Goal: Information Seeking & Learning: Check status

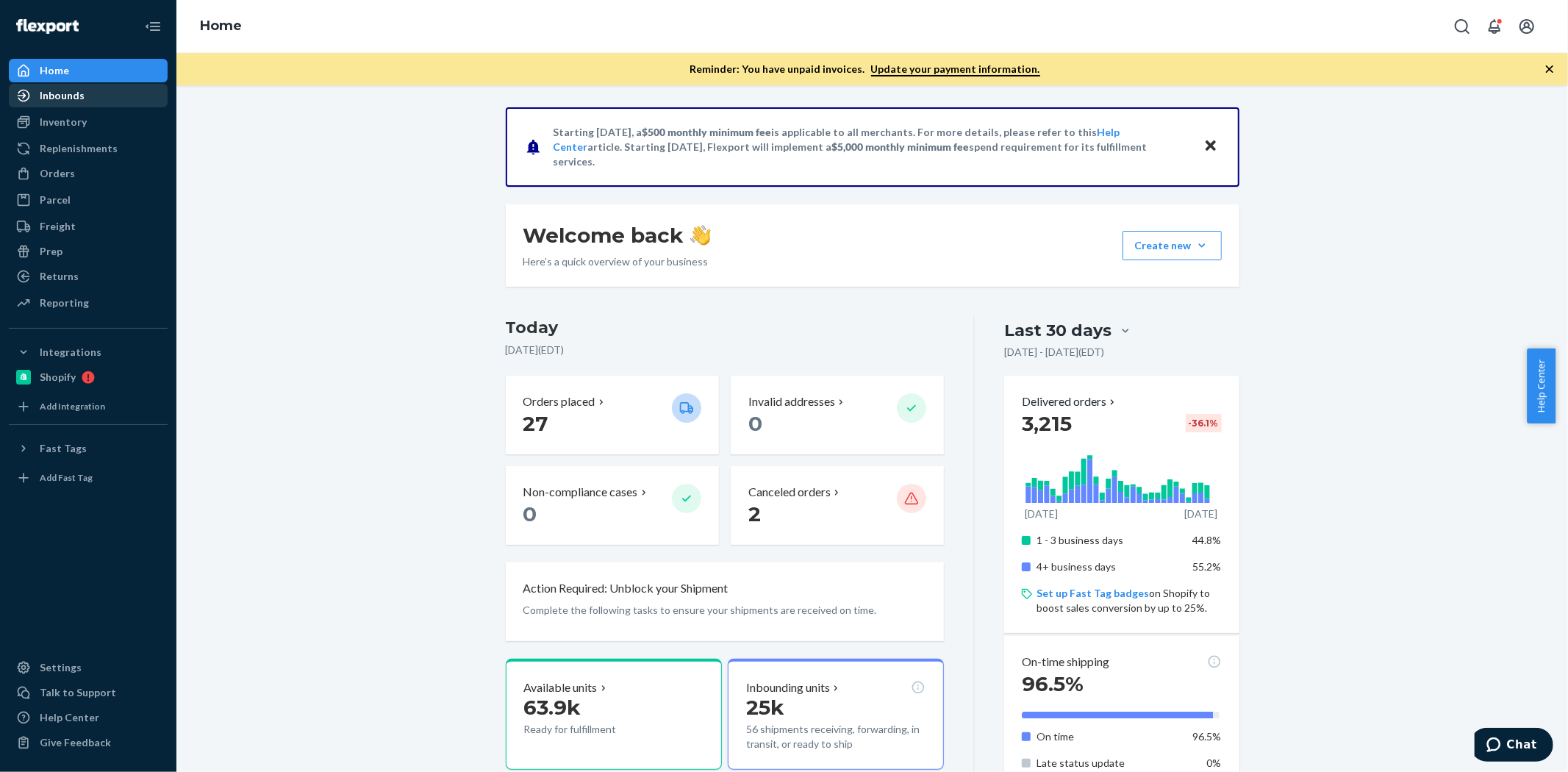
click at [79, 90] on div "Inbounds" at bounding box center [62, 95] width 45 height 15
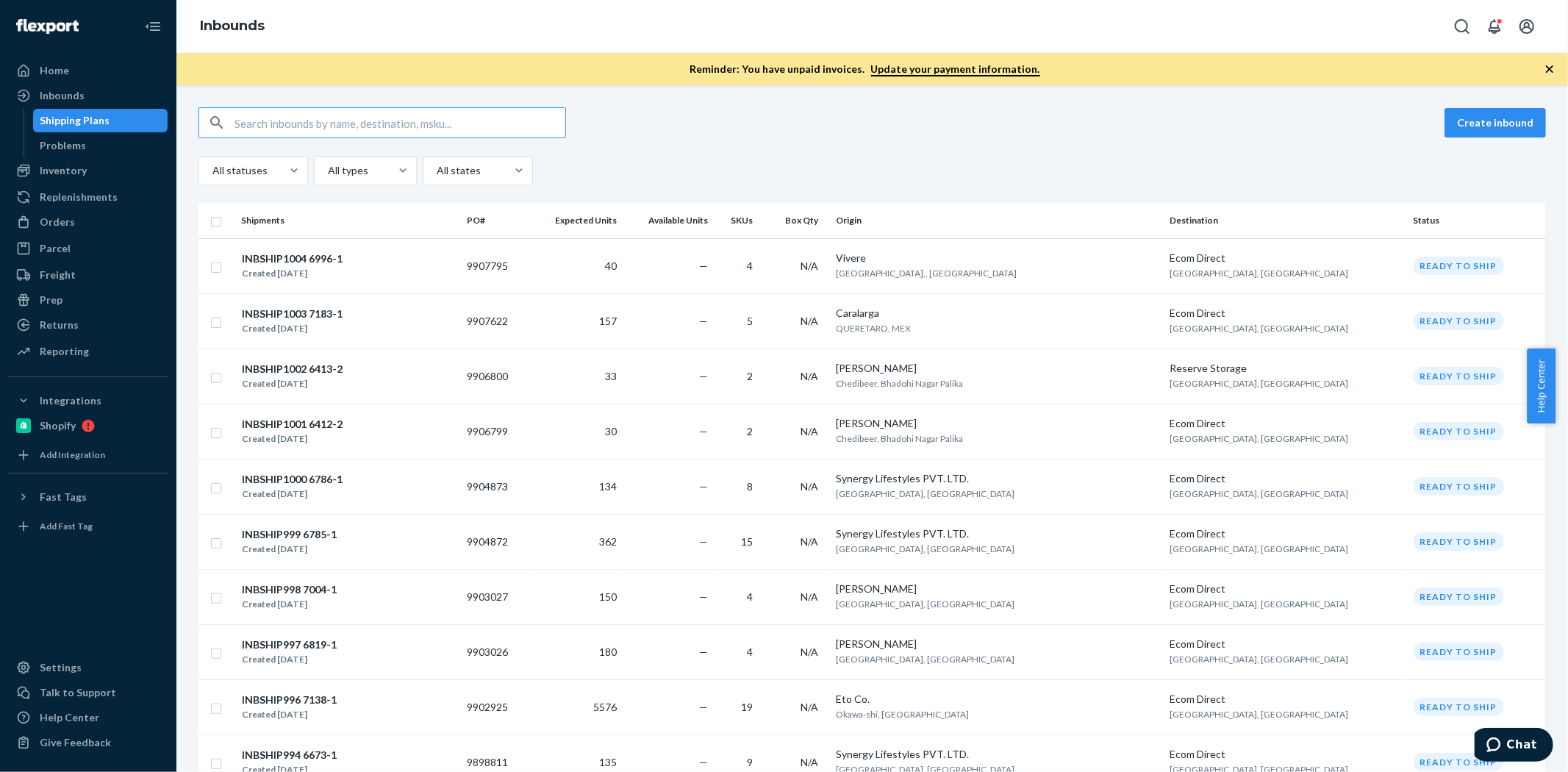
click at [276, 112] on input "text" at bounding box center [400, 122] width 331 height 29
type input "P141009-01"
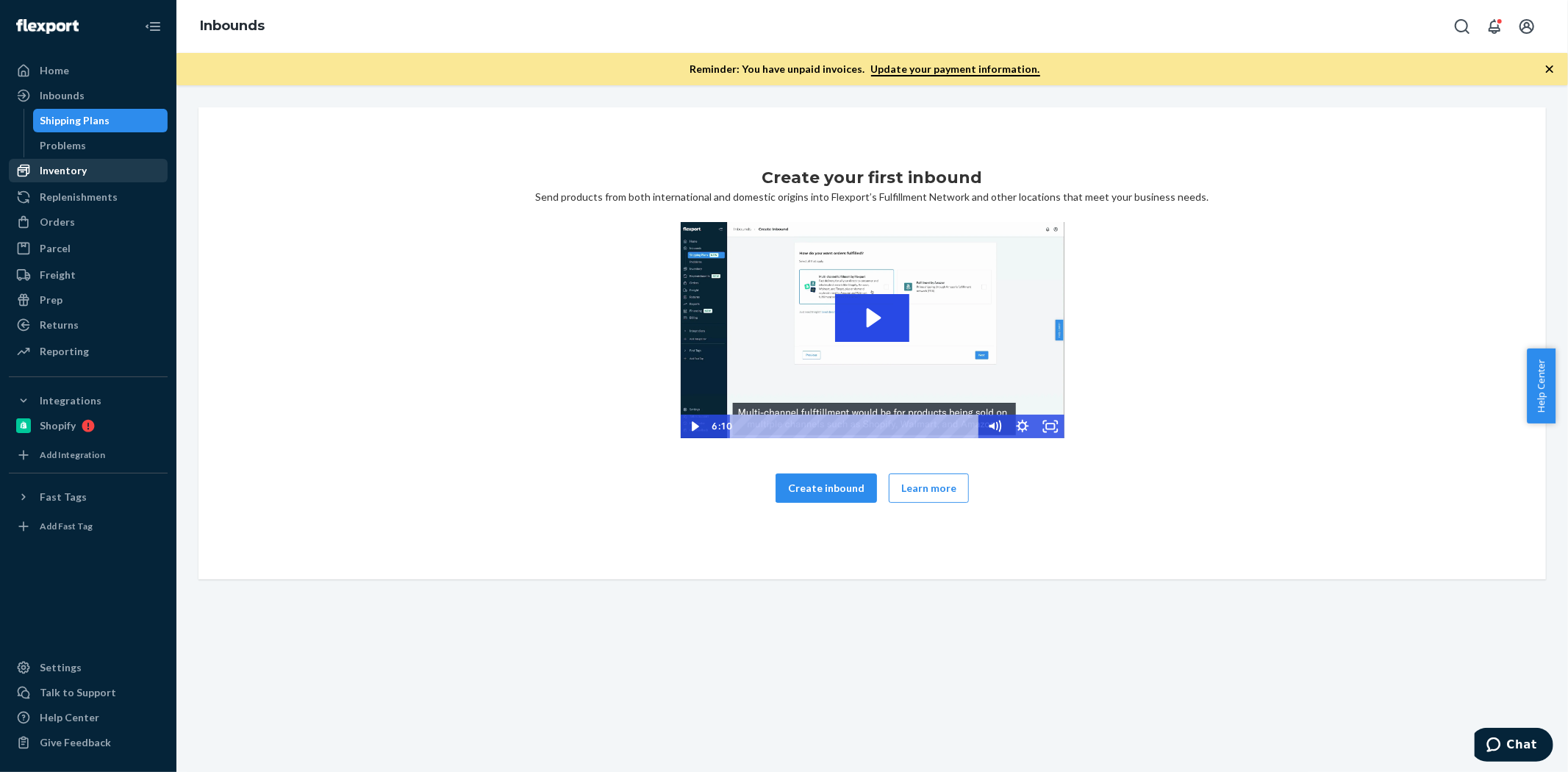
click at [77, 163] on div "Inventory" at bounding box center [63, 170] width 47 height 15
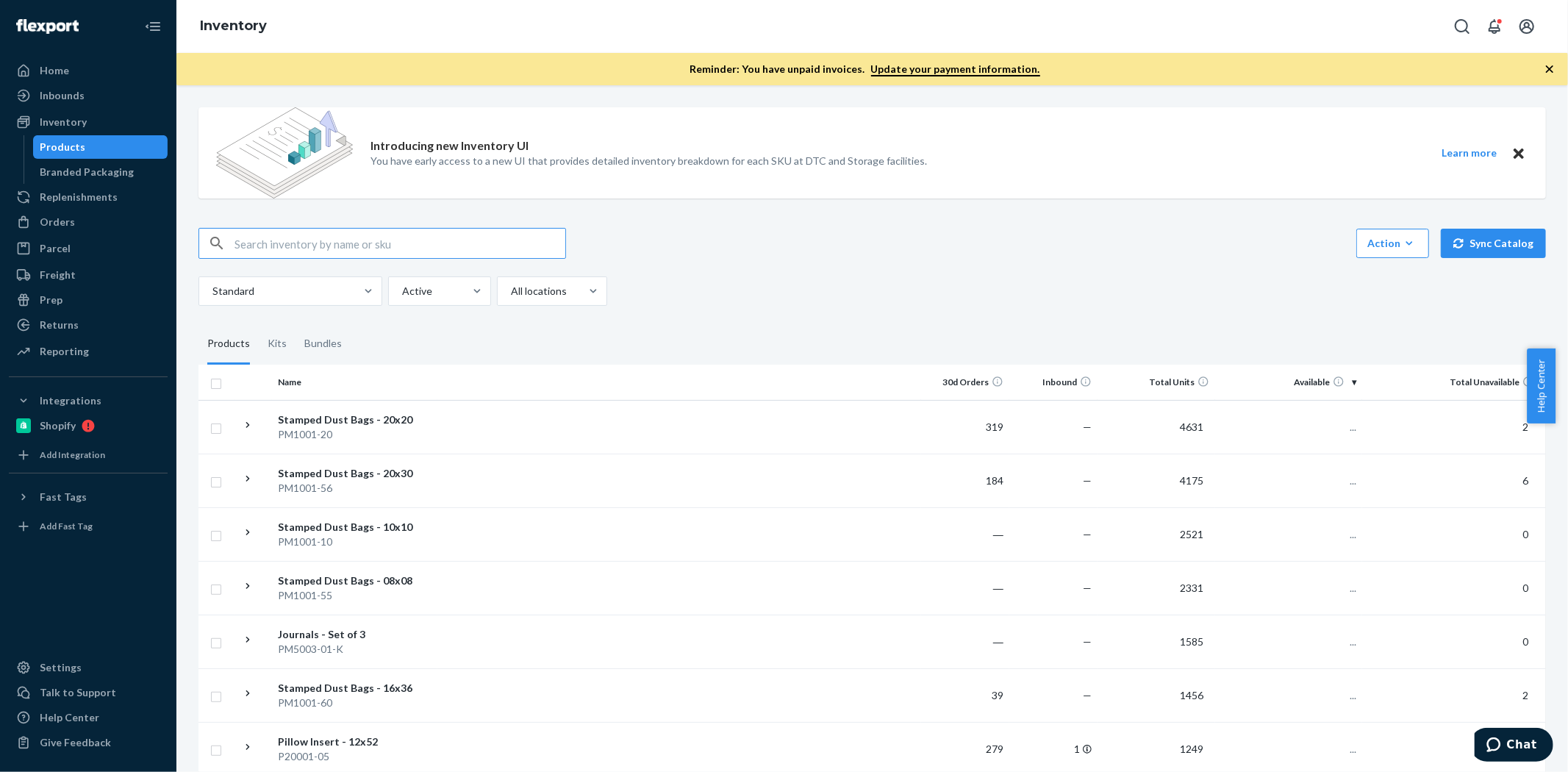
click at [364, 252] on input "text" at bounding box center [400, 243] width 331 height 29
type input "P141009-01"
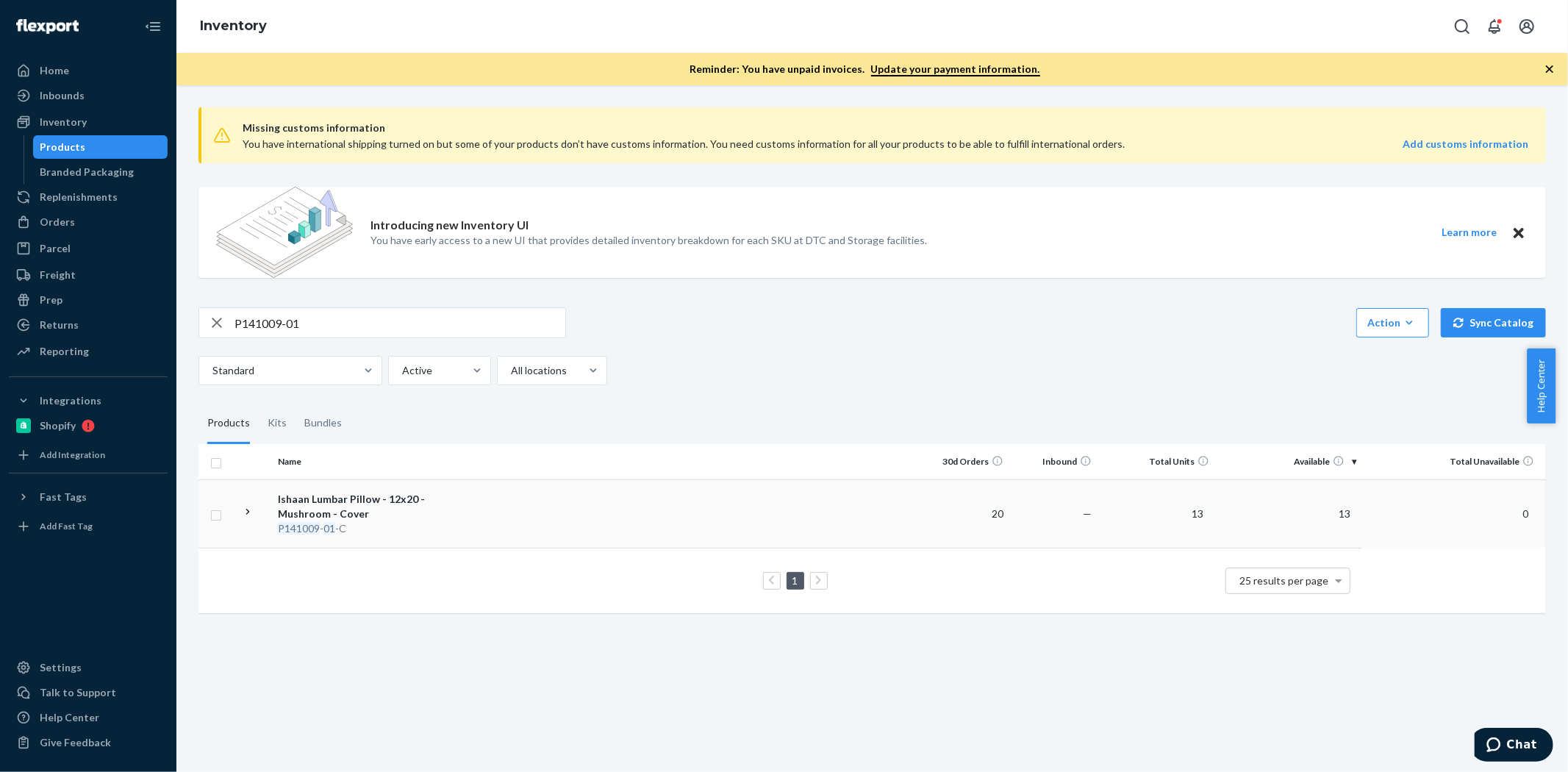
click at [649, 489] on td at bounding box center [679, 513] width 483 height 69
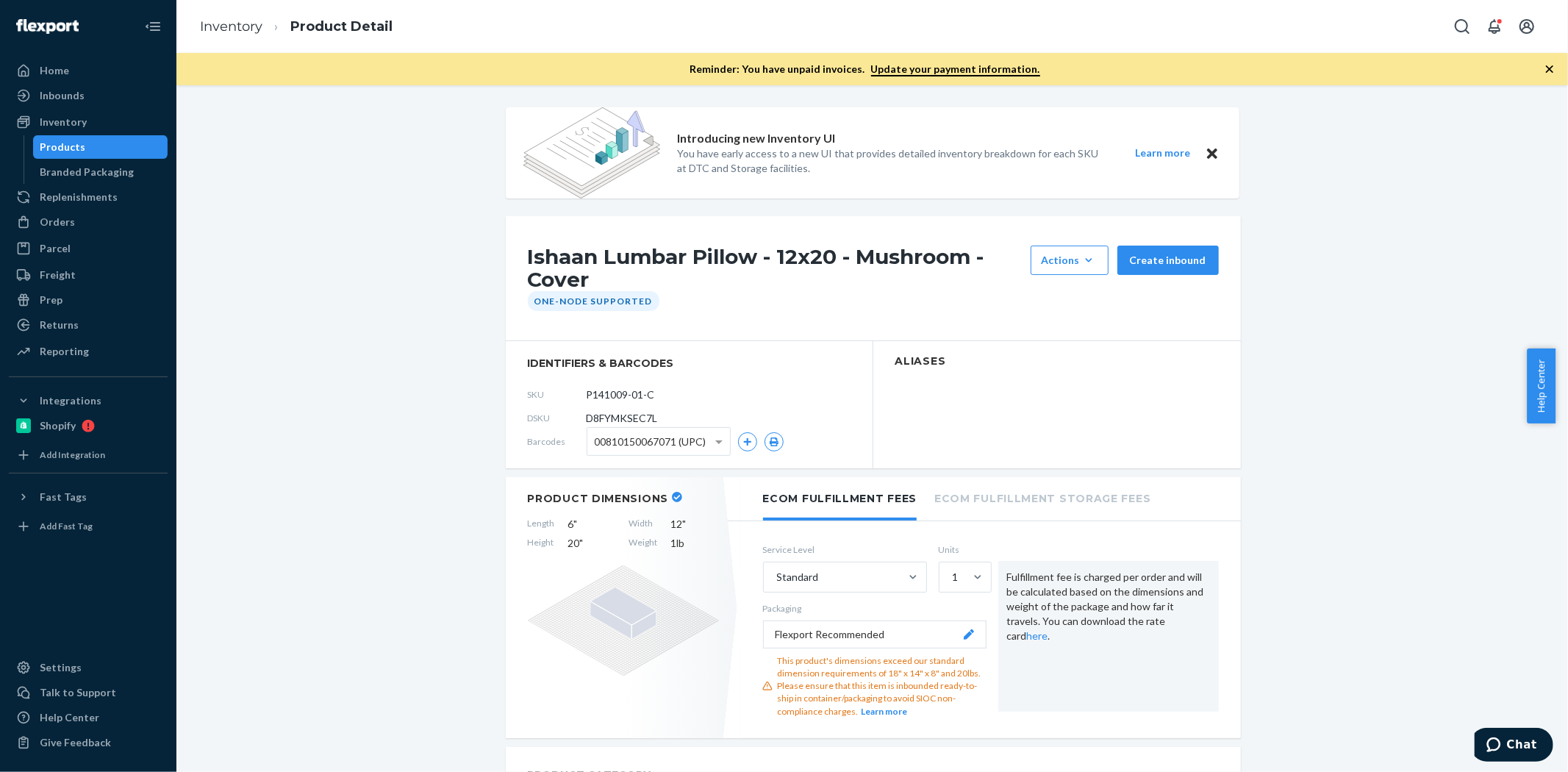
drag, startPoint x: 73, startPoint y: 127, endPoint x: 101, endPoint y: 143, distance: 32.2
click at [73, 127] on div "Inventory" at bounding box center [63, 121] width 47 height 15
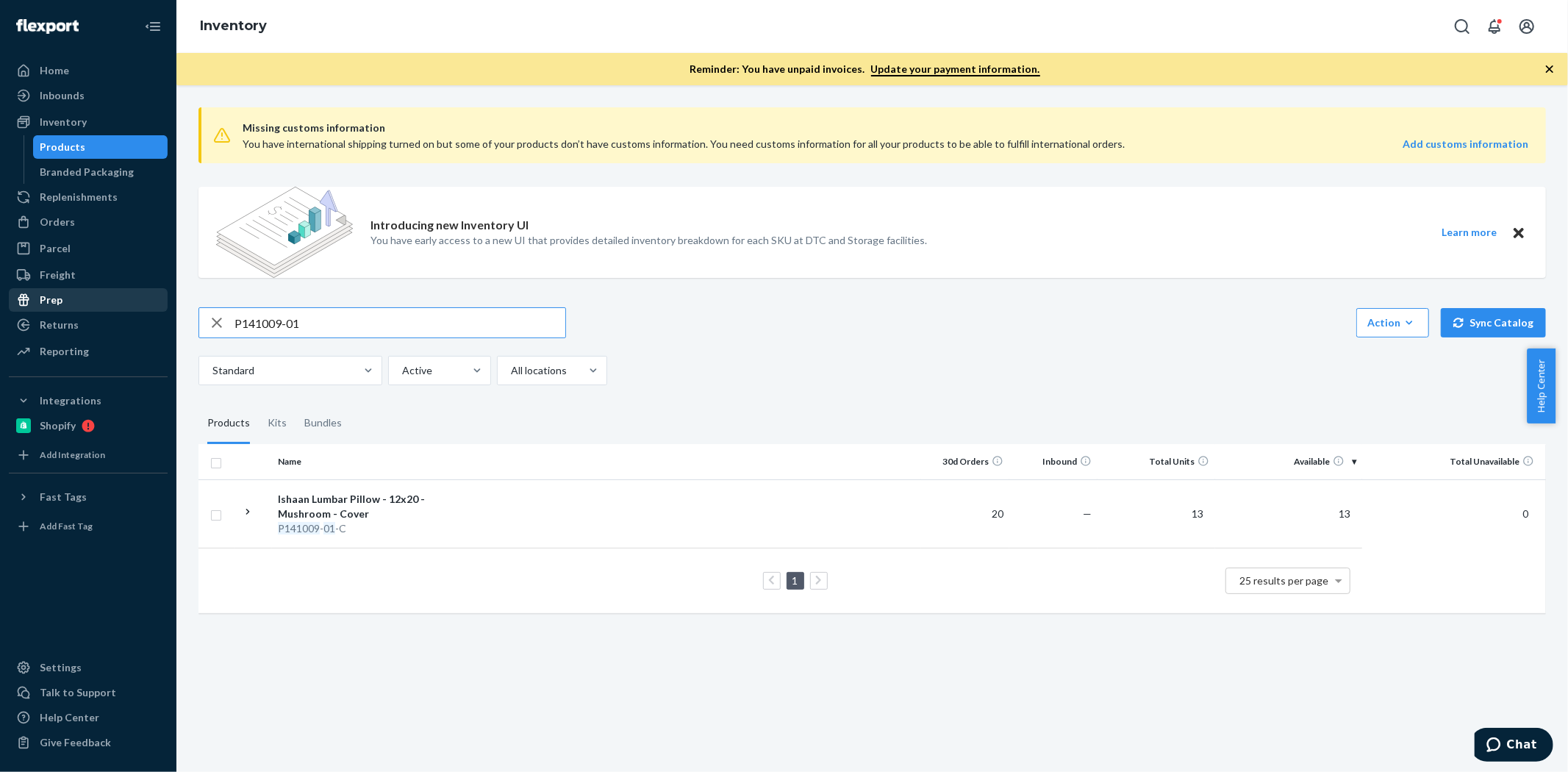
drag, startPoint x: 334, startPoint y: 314, endPoint x: 96, endPoint y: 304, distance: 238.2
click at [96, 304] on div "Home Inbounds Shipping Plans Problems Inventory Products Branded Packaging Repl…" at bounding box center [784, 386] width 1568 height 772
type input "P20001-23"
click at [630, 518] on td at bounding box center [679, 513] width 483 height 69
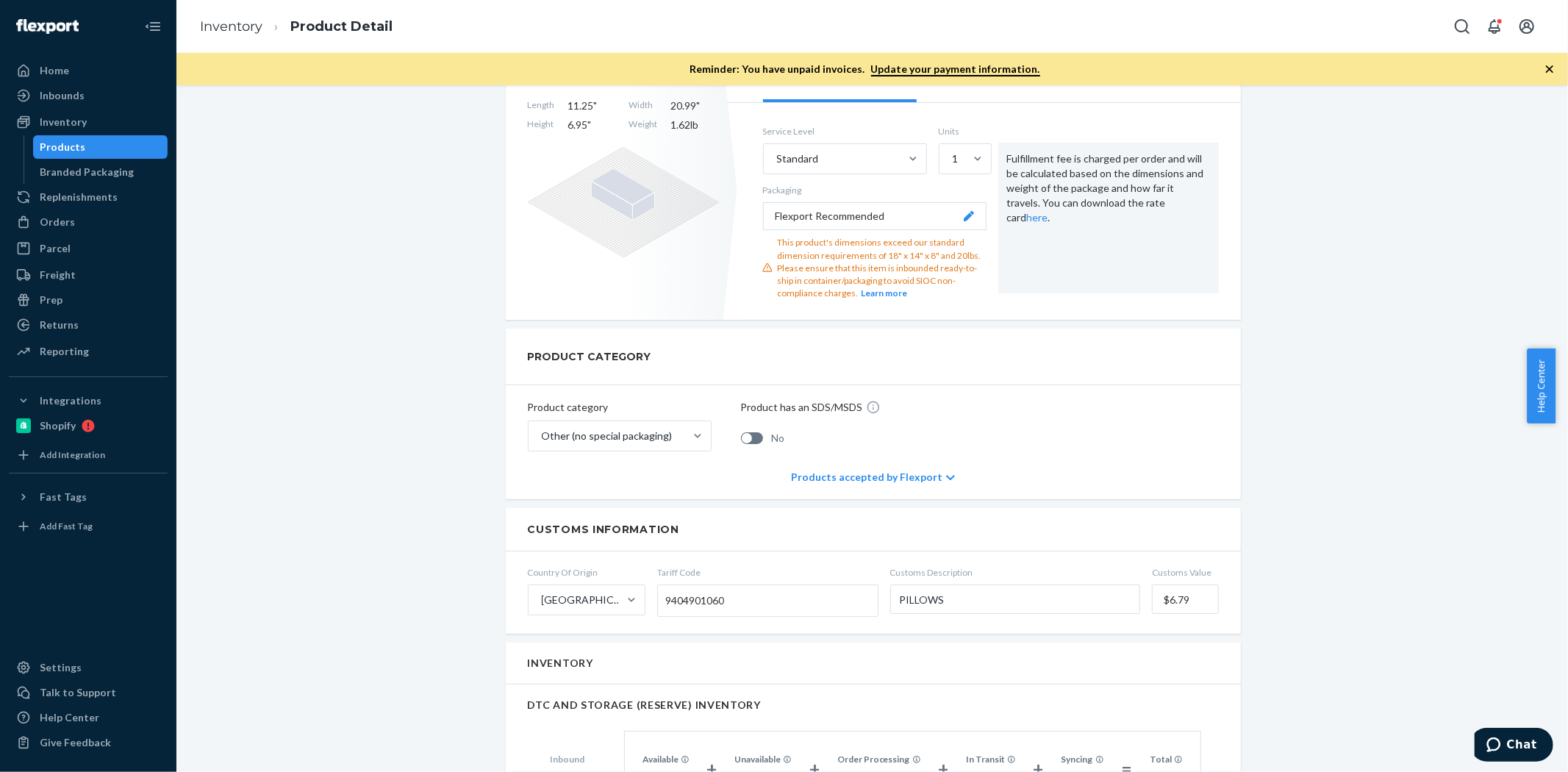
scroll to position [408, 0]
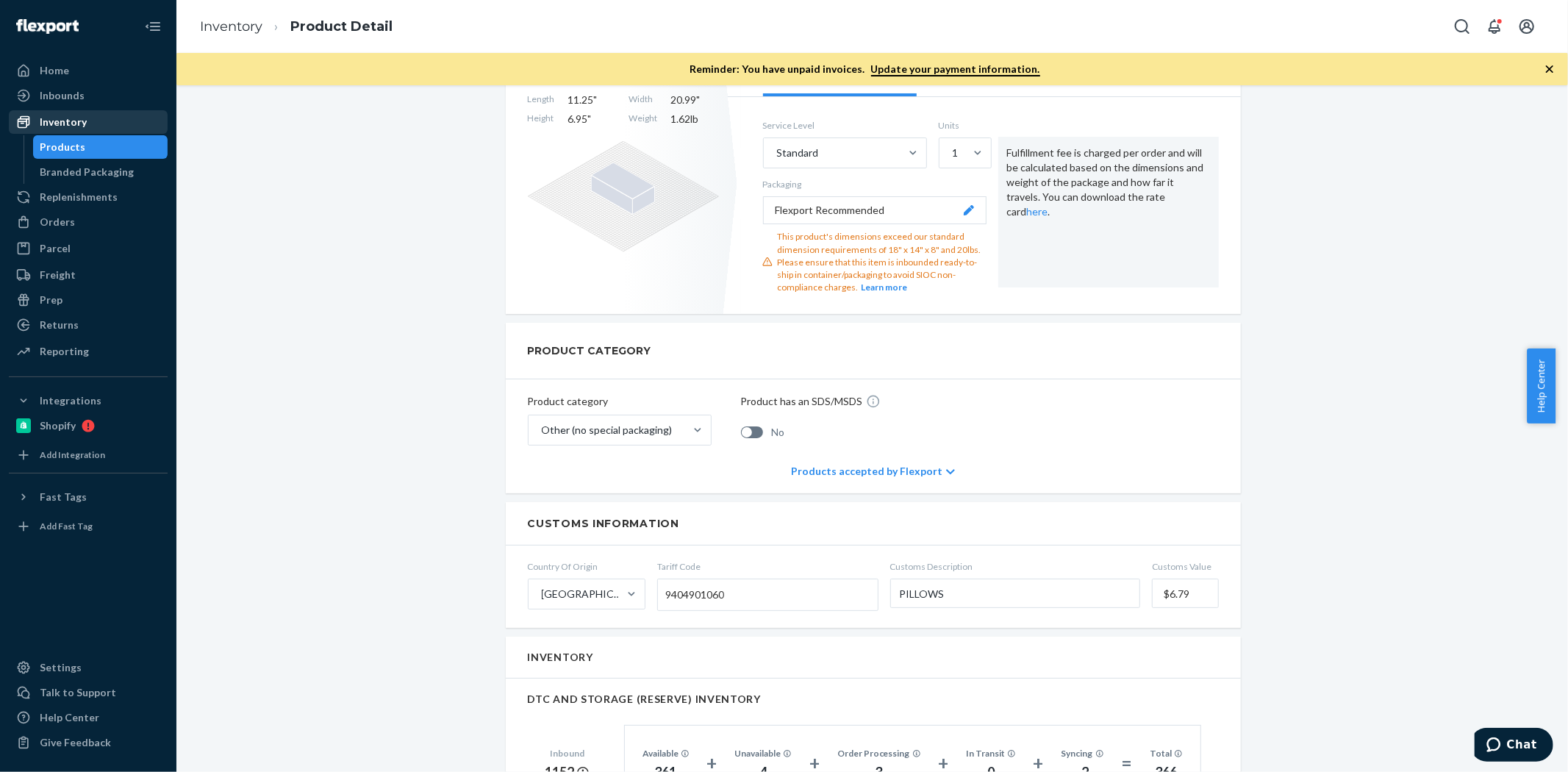
click at [83, 127] on div "Inventory" at bounding box center [63, 121] width 47 height 15
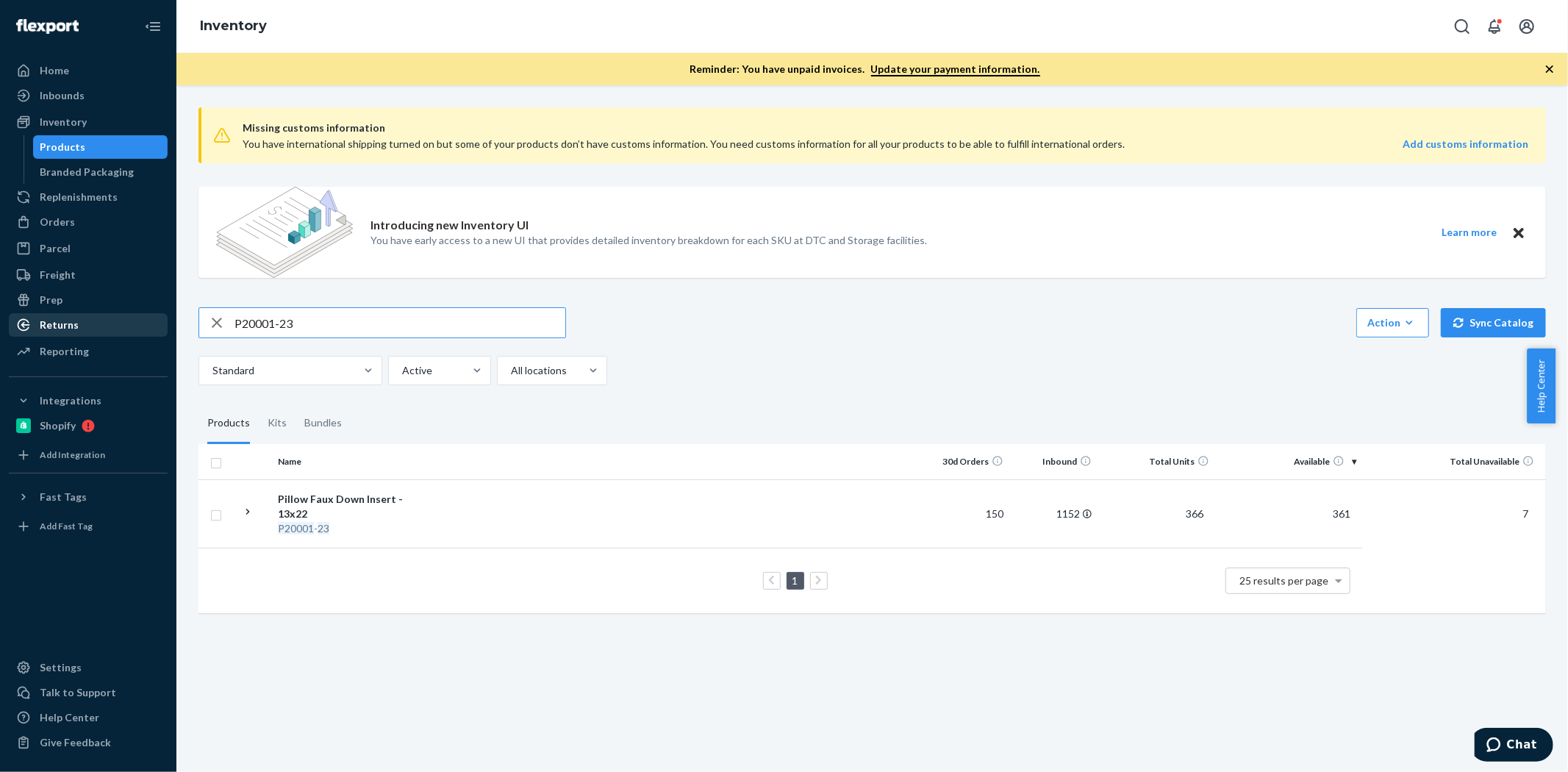
drag, startPoint x: 364, startPoint y: 310, endPoint x: 158, endPoint y: 332, distance: 207.2
click at [158, 332] on div "Home Inbounds Shipping Plans Problems Inventory Products Branded Packaging Repl…" at bounding box center [784, 386] width 1568 height 772
type input "PM1001-56"
click at [843, 490] on td at bounding box center [679, 505] width 483 height 54
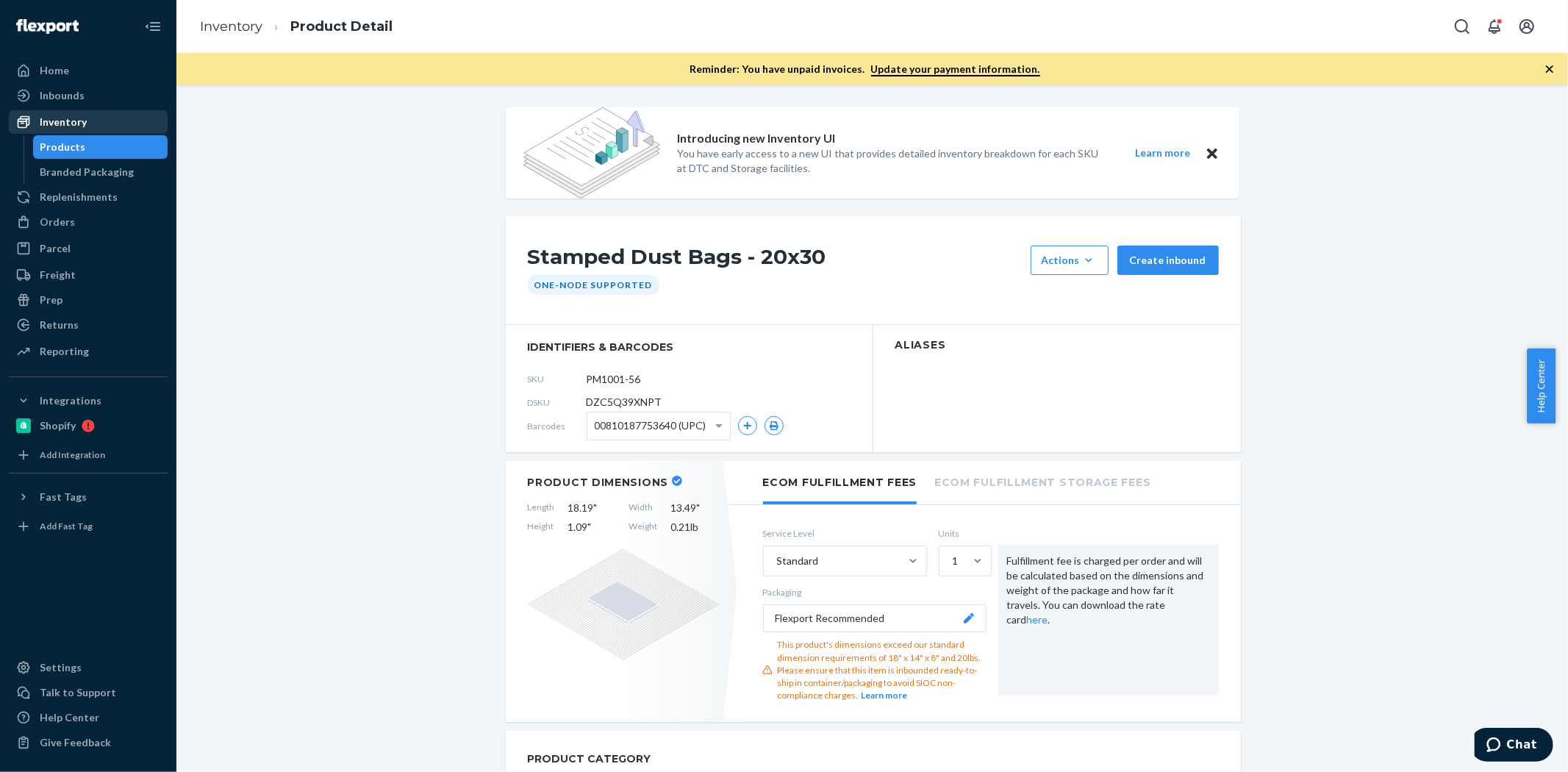
click at [59, 126] on div "Inventory" at bounding box center [63, 121] width 47 height 15
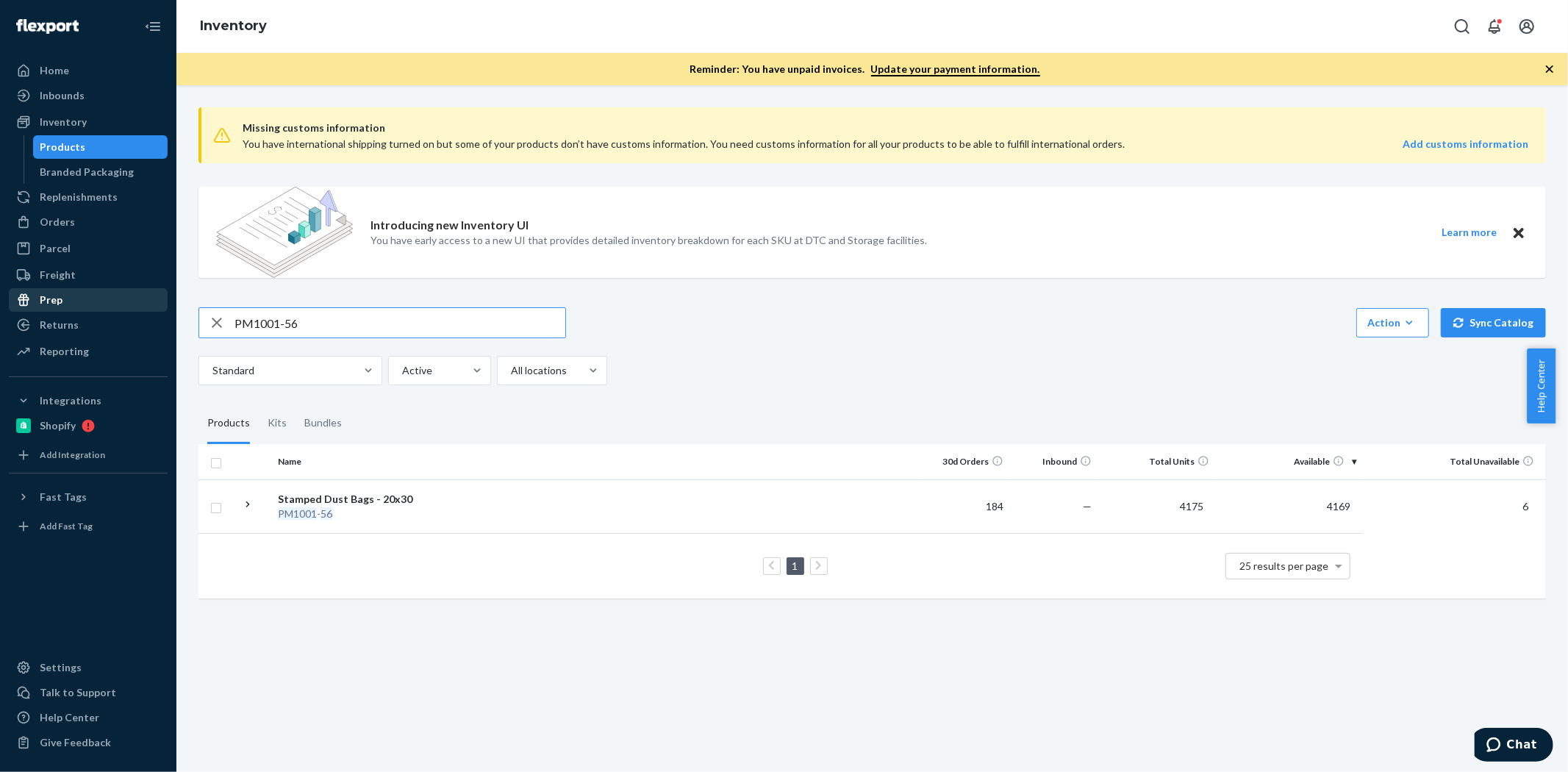
drag, startPoint x: 508, startPoint y: 319, endPoint x: 108, endPoint y: 311, distance: 400.1
click at [108, 311] on div "Home Inbounds Shipping Plans Problems Inventory Products Branded Packaging Repl…" at bounding box center [784, 386] width 1568 height 772
type input "P056075-01"
click at [457, 557] on div "1 25 results per page" at bounding box center [780, 580] width 1140 height 47
click at [478, 532] on td at bounding box center [679, 513] width 483 height 69
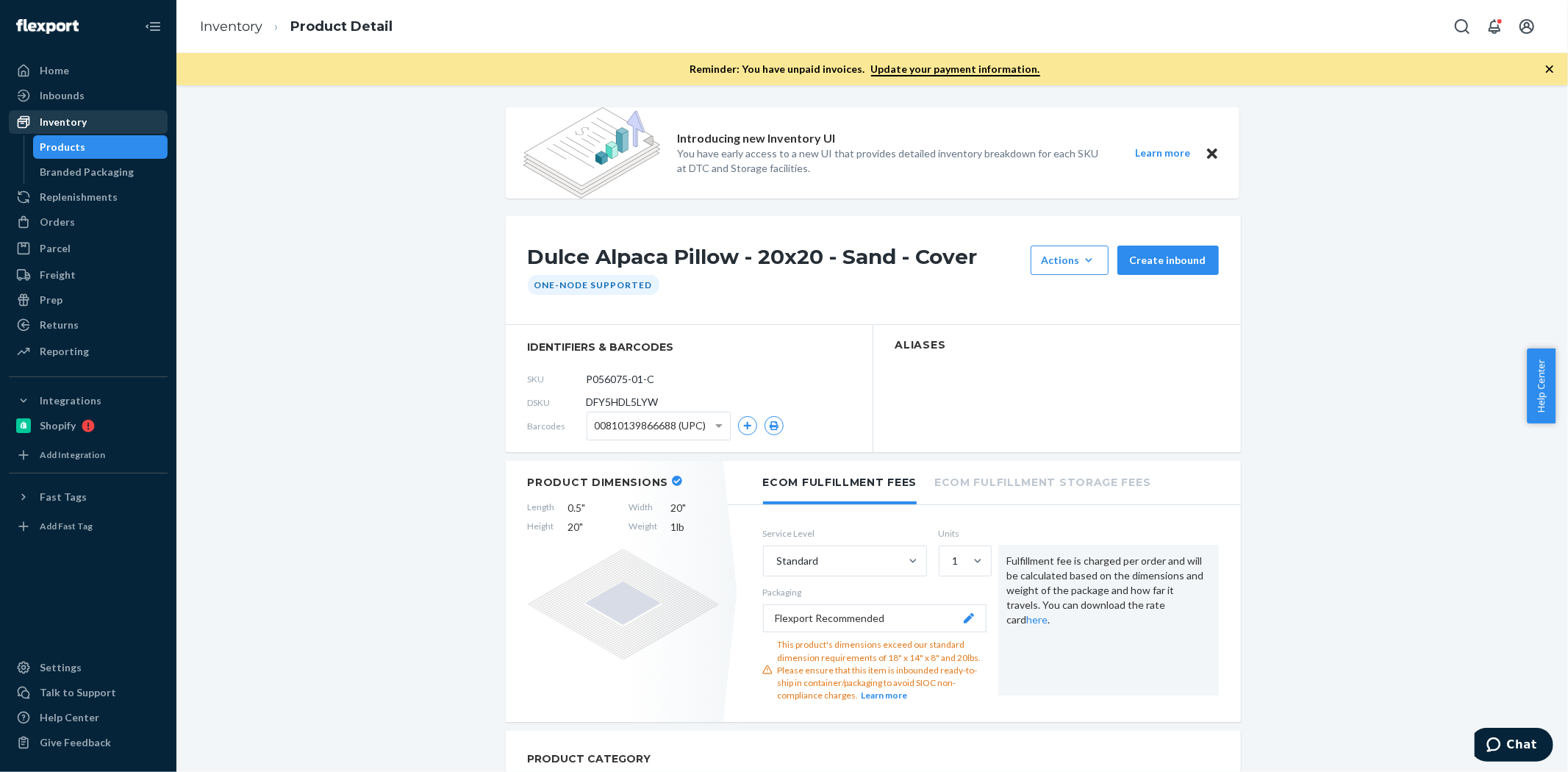
click at [55, 114] on div "Inventory" at bounding box center [63, 121] width 47 height 15
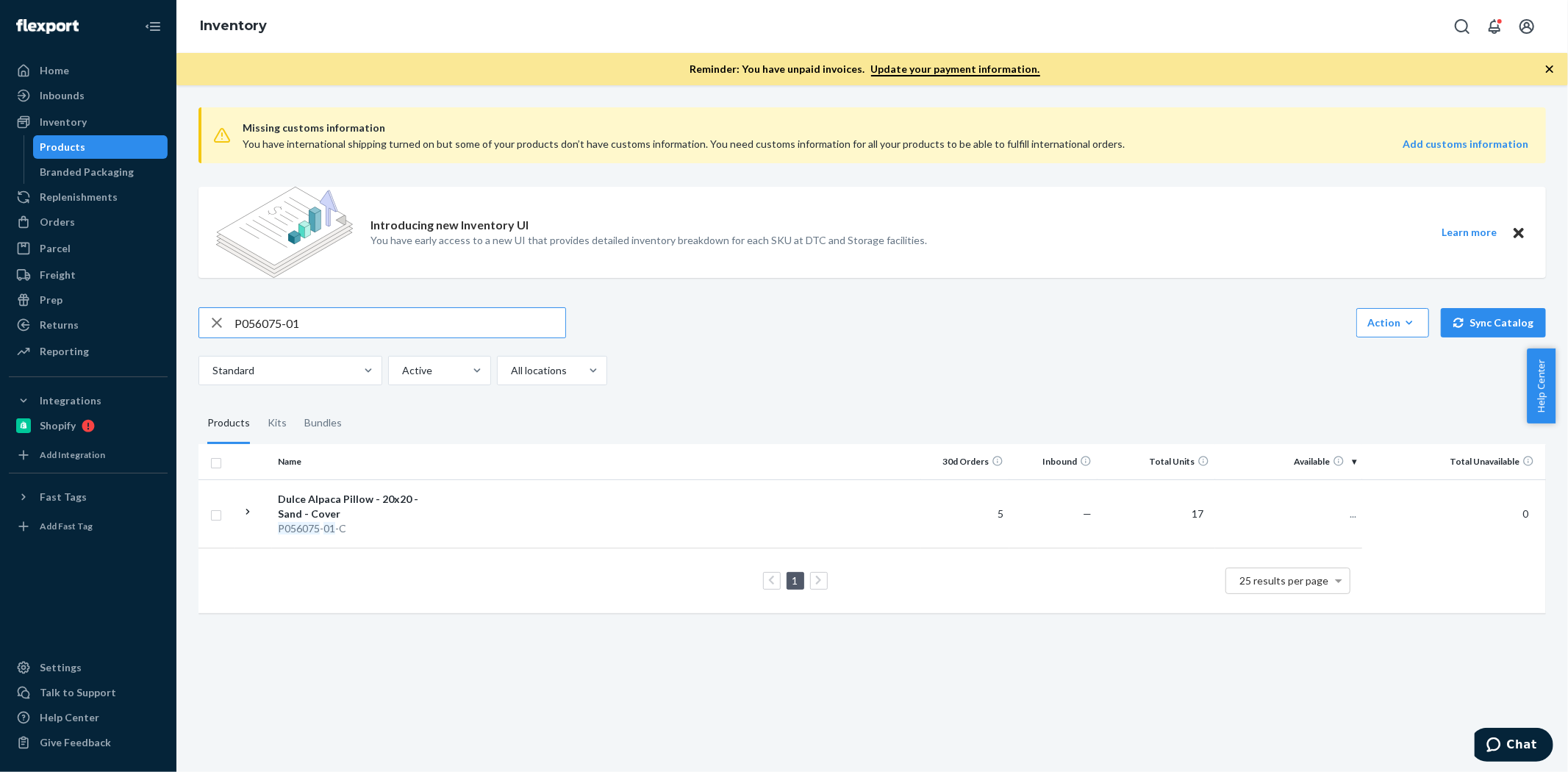
drag, startPoint x: 331, startPoint y: 327, endPoint x: 253, endPoint y: 328, distance: 78.0
click at [253, 328] on input "P056075-01" at bounding box center [400, 322] width 331 height 29
drag, startPoint x: 380, startPoint y: 325, endPoint x: 0, endPoint y: 311, distance: 380.3
click at [0, 311] on div "Home Inbounds Shipping Plans Problems Inventory Products Branded Packaging Repl…" at bounding box center [784, 386] width 1568 height 772
type input "P056075-01-C"
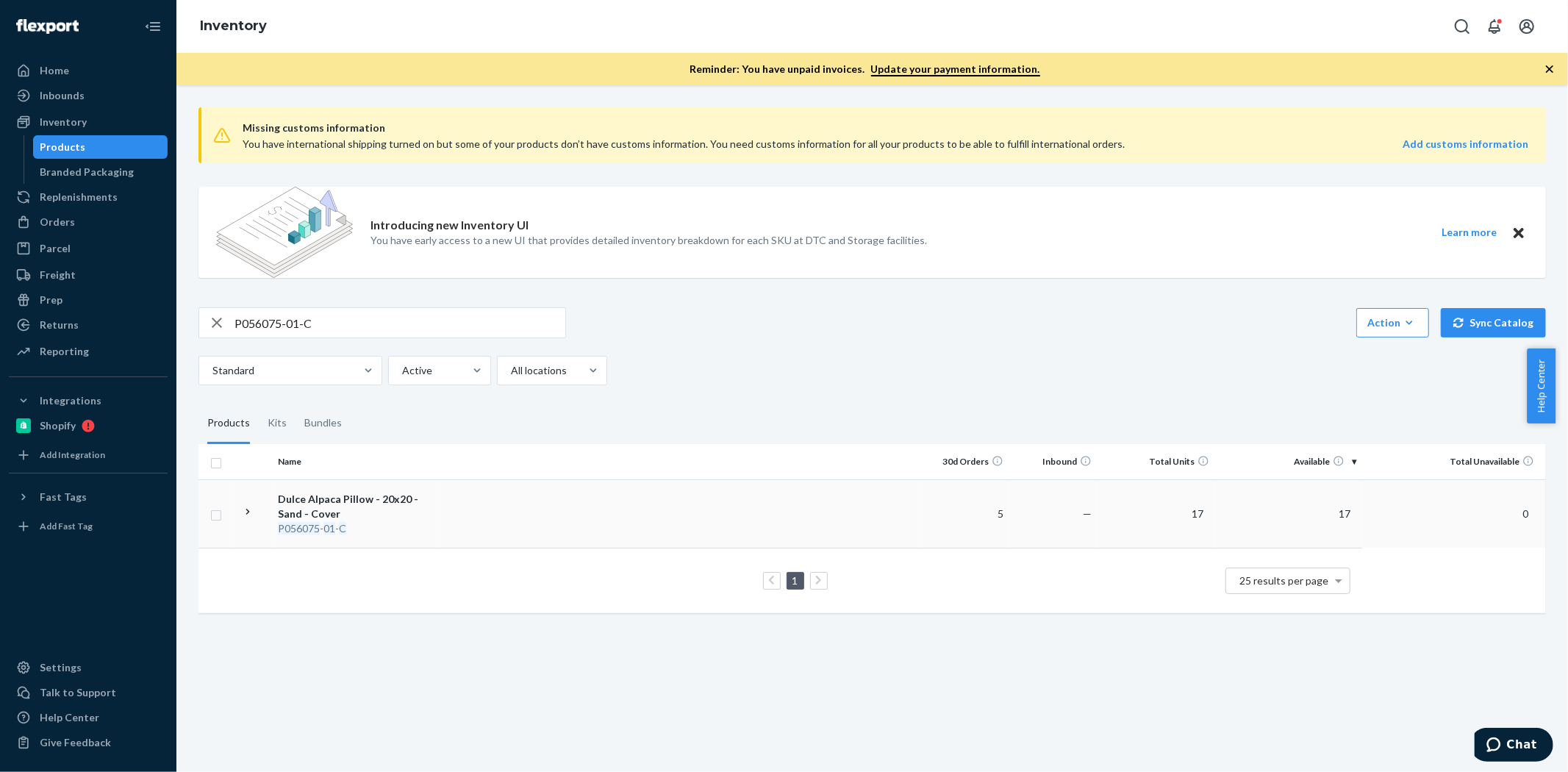
click at [510, 524] on td at bounding box center [679, 513] width 483 height 69
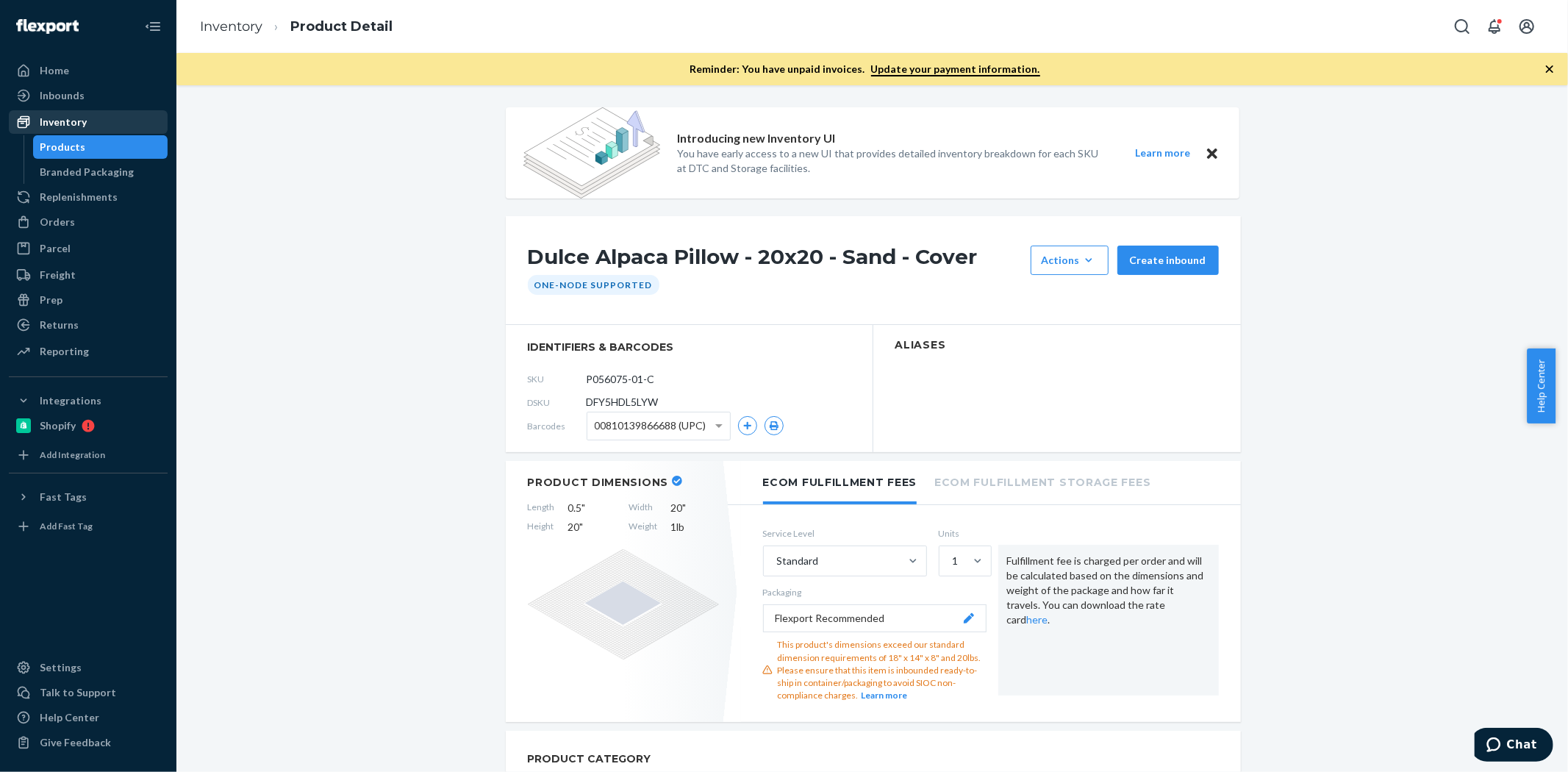
click at [89, 123] on div "Inventory" at bounding box center [88, 121] width 156 height 20
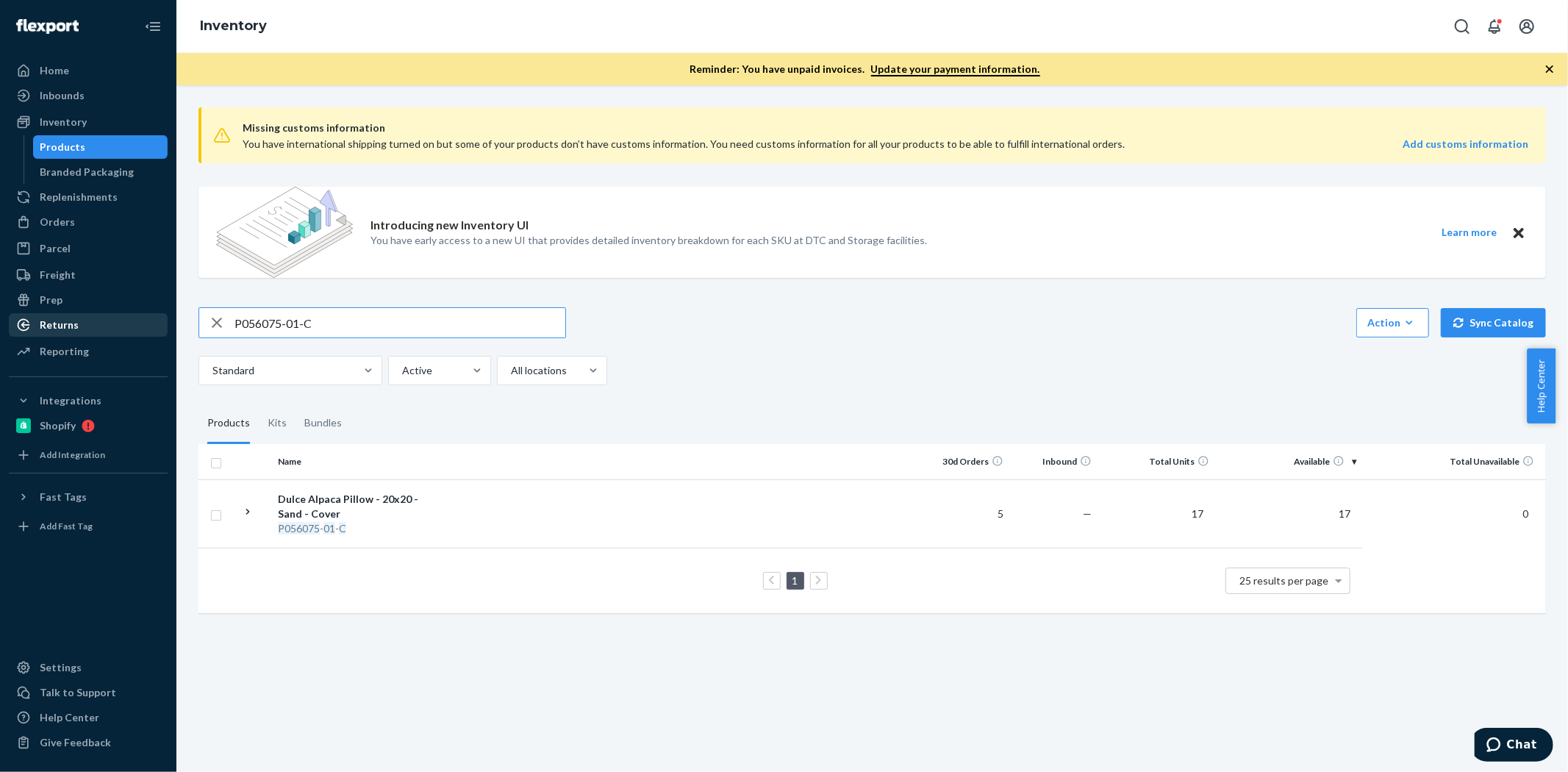
drag, startPoint x: 346, startPoint y: 327, endPoint x: 75, endPoint y: 313, distance: 271.4
click at [75, 313] on div "Home Inbounds Shipping Plans Problems Inventory Products Branded Packaging Repl…" at bounding box center [784, 386] width 1568 height 772
paste input "20001-24"
type input "P20001-24"
click at [502, 468] on th at bounding box center [679, 461] width 483 height 35
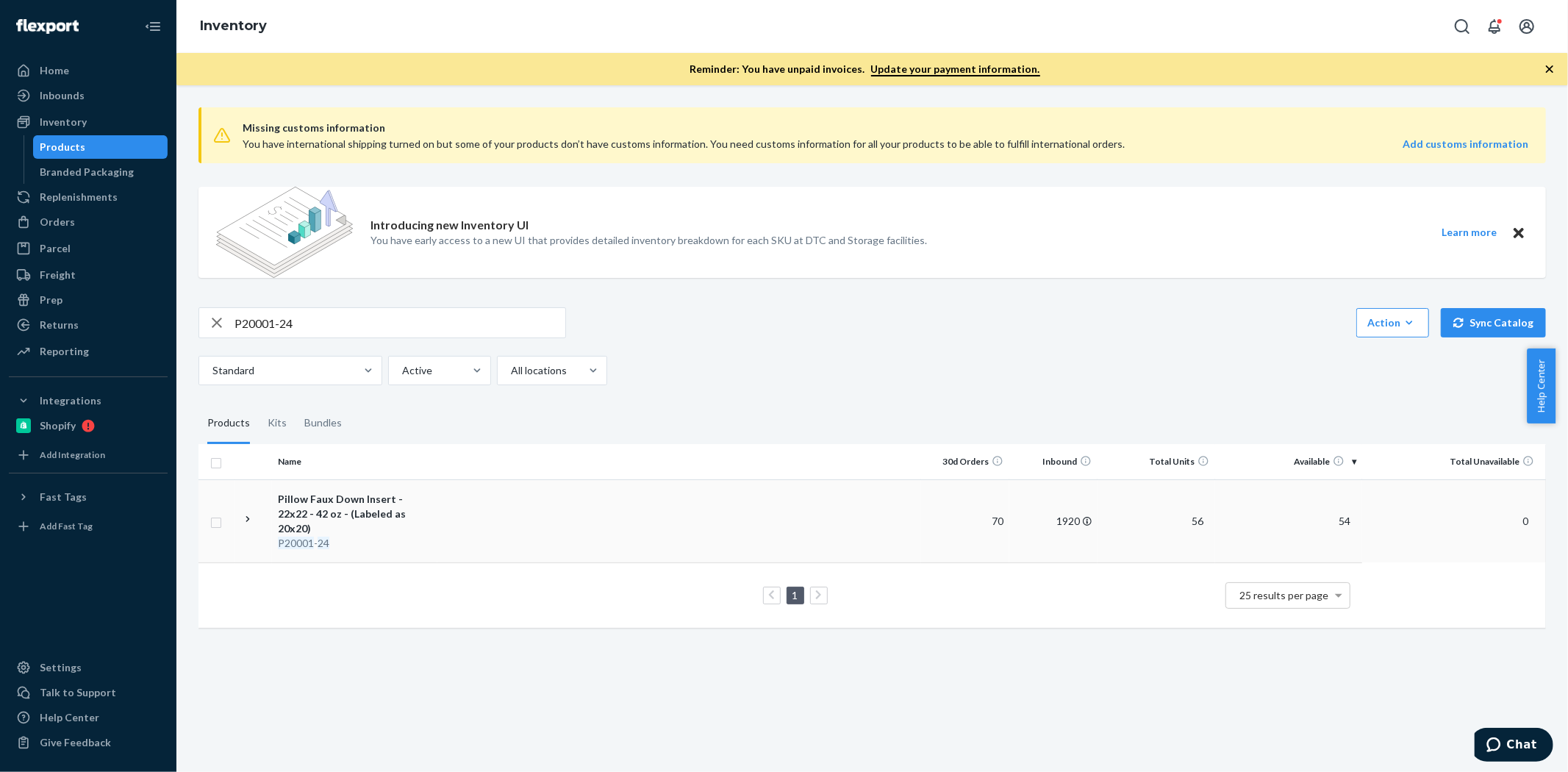
click at [511, 491] on td at bounding box center [679, 520] width 483 height 83
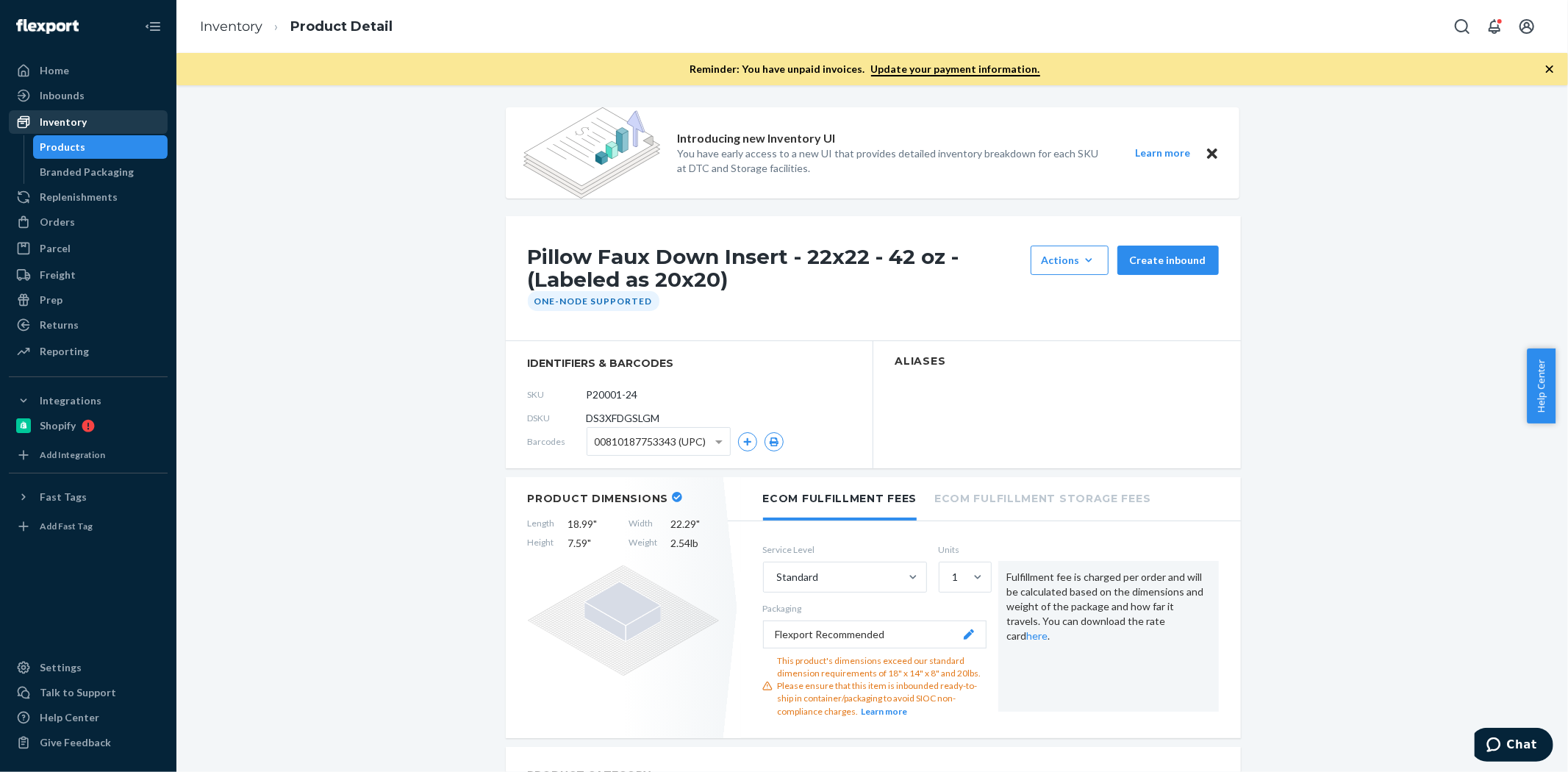
click at [82, 116] on div "Inventory" at bounding box center [63, 121] width 47 height 15
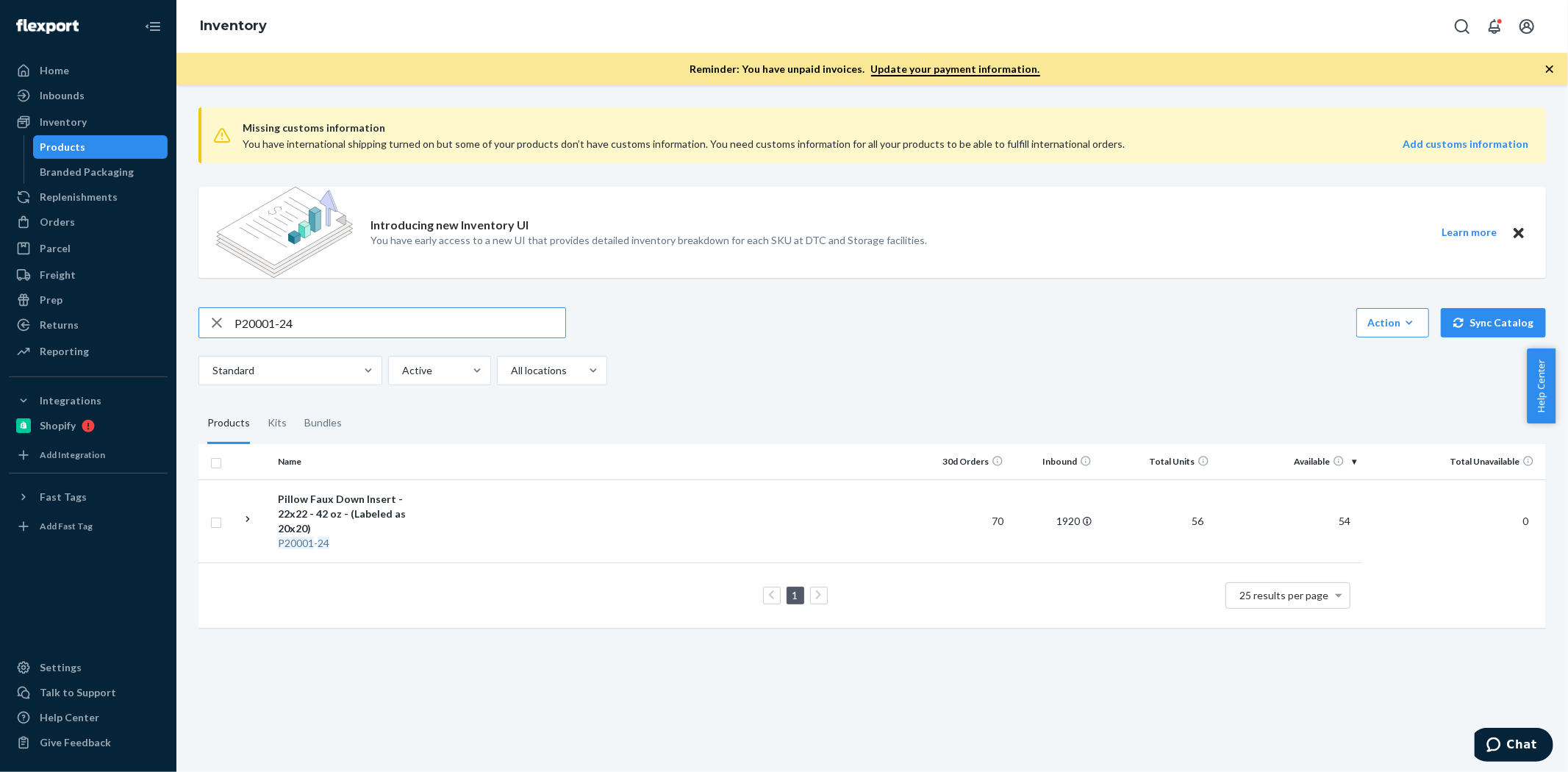
drag, startPoint x: 368, startPoint y: 313, endPoint x: 198, endPoint y: 301, distance: 170.4
click at [198, 301] on div "Missing customs information You have international shipping turned on but some …" at bounding box center [872, 369] width 1369 height 547
type input "PM1001-61"
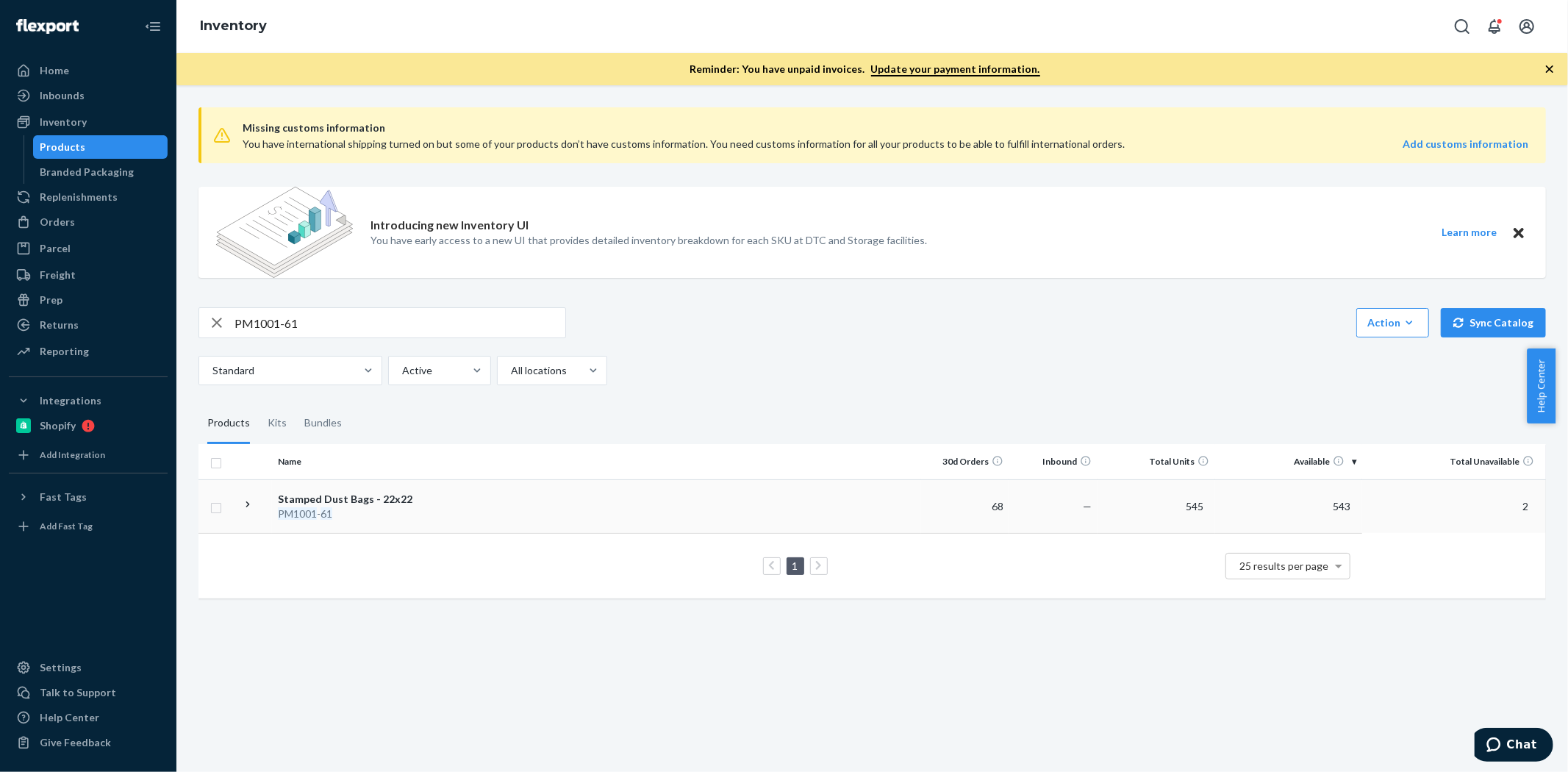
click at [505, 511] on td at bounding box center [679, 505] width 483 height 54
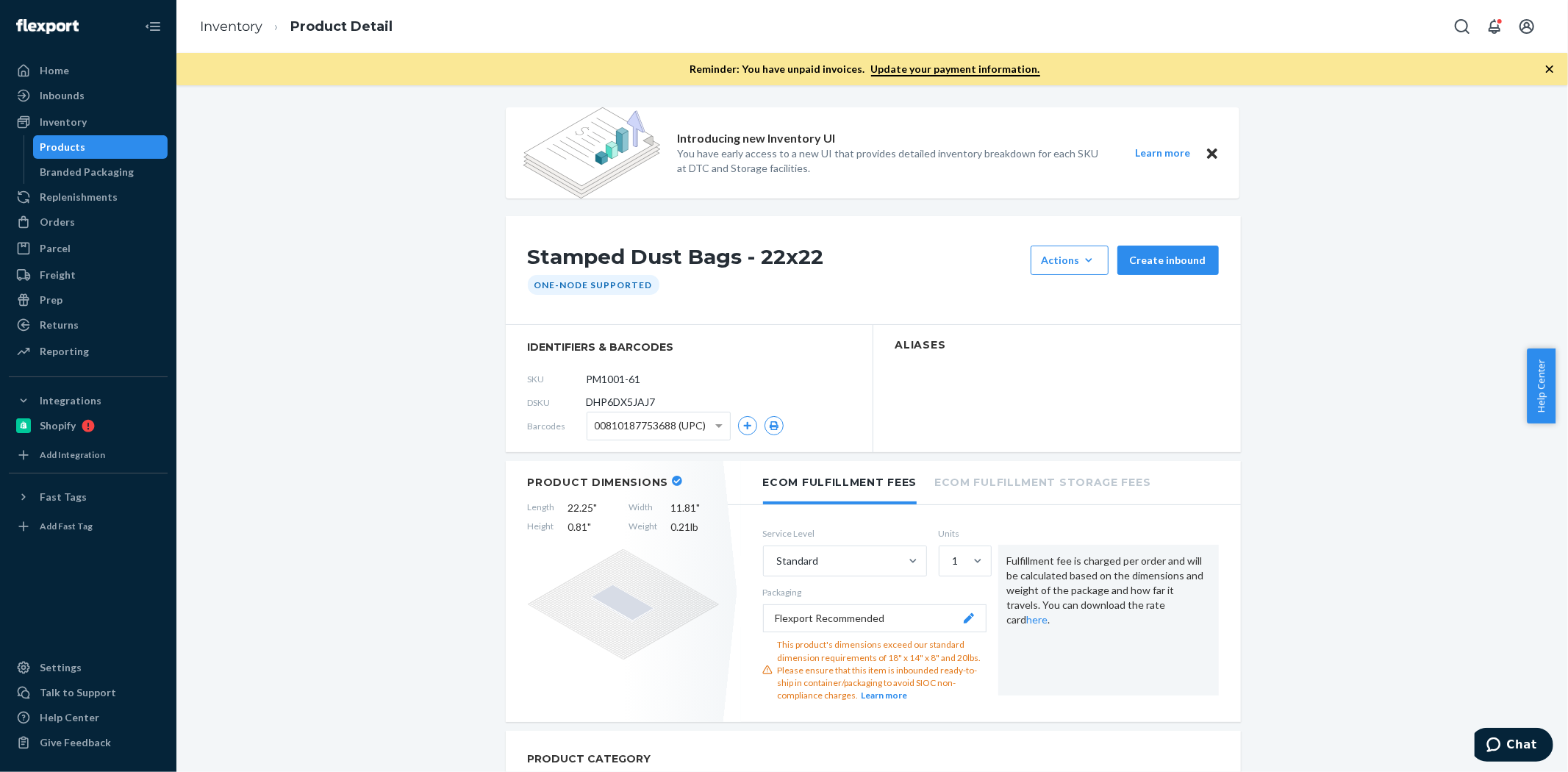
scroll to position [327, 0]
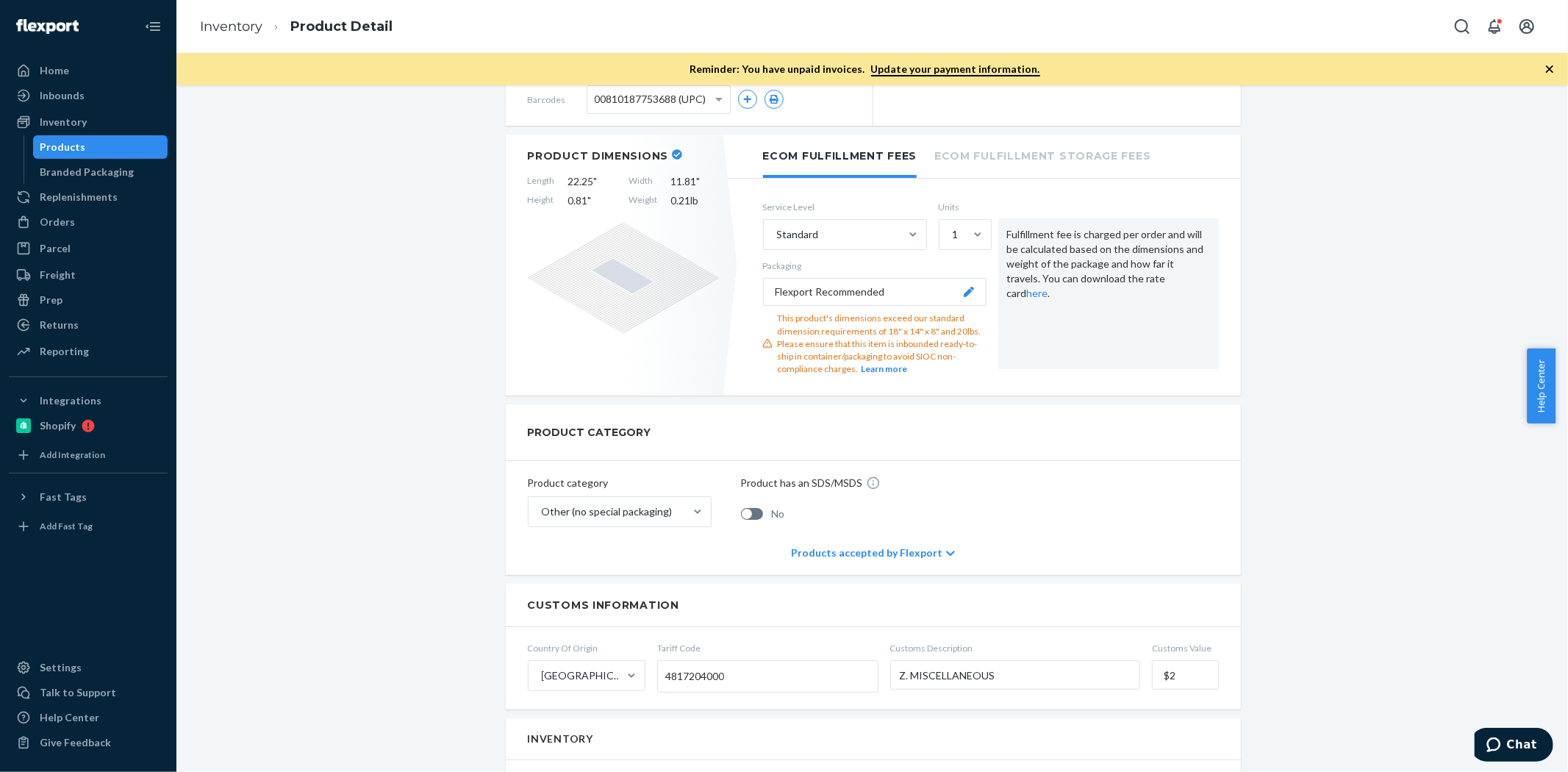
click at [1181, 666] on input "$2" at bounding box center [1184, 674] width 66 height 29
type input "$2"
click at [1069, 482] on div "Product category Other (no special packaging) Product has an SDS/MSDS No" at bounding box center [872, 495] width 735 height 70
click at [1018, 452] on div "PRODUCT CATEGORY" at bounding box center [872, 432] width 735 height 56
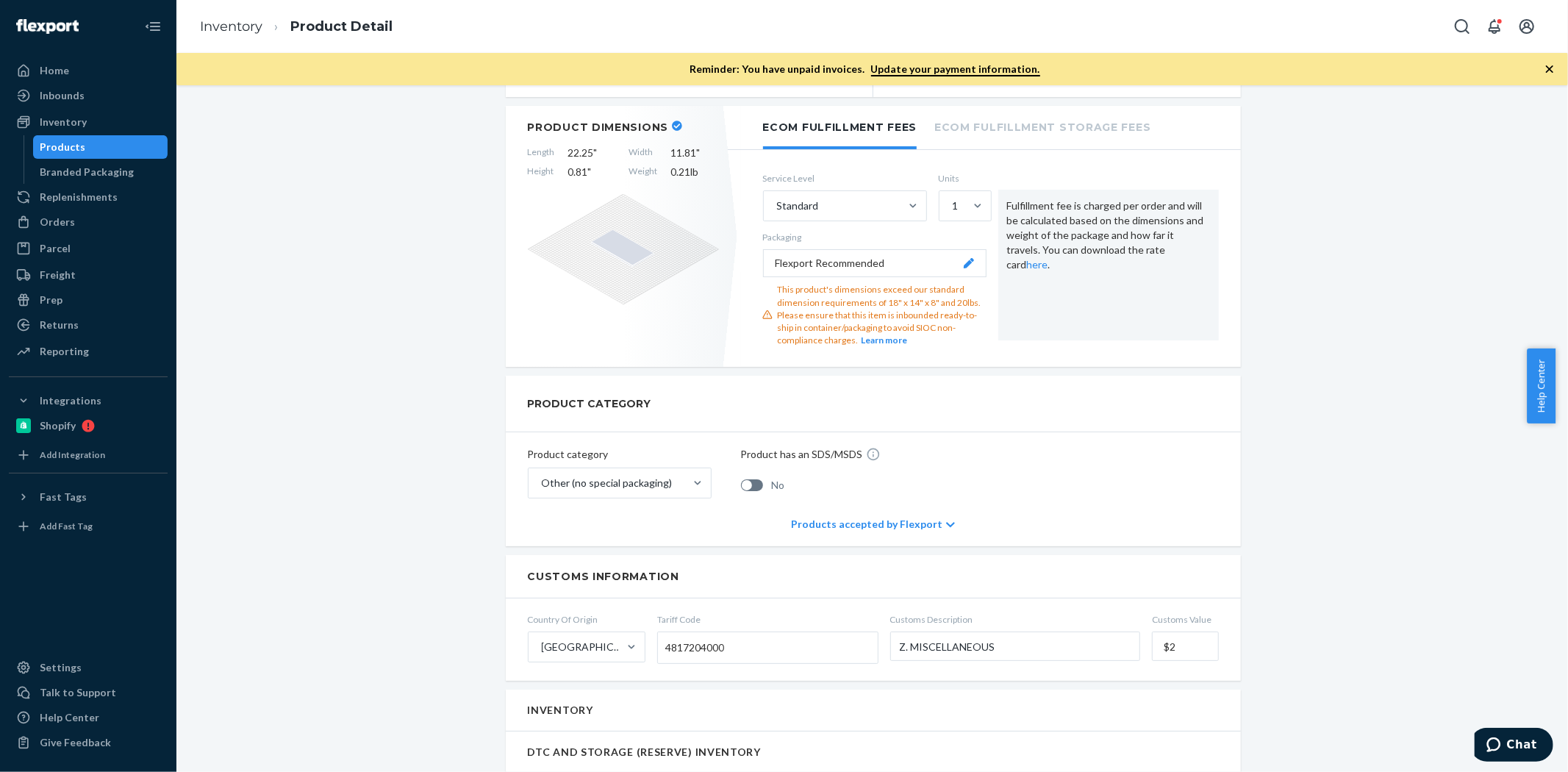
scroll to position [489, 0]
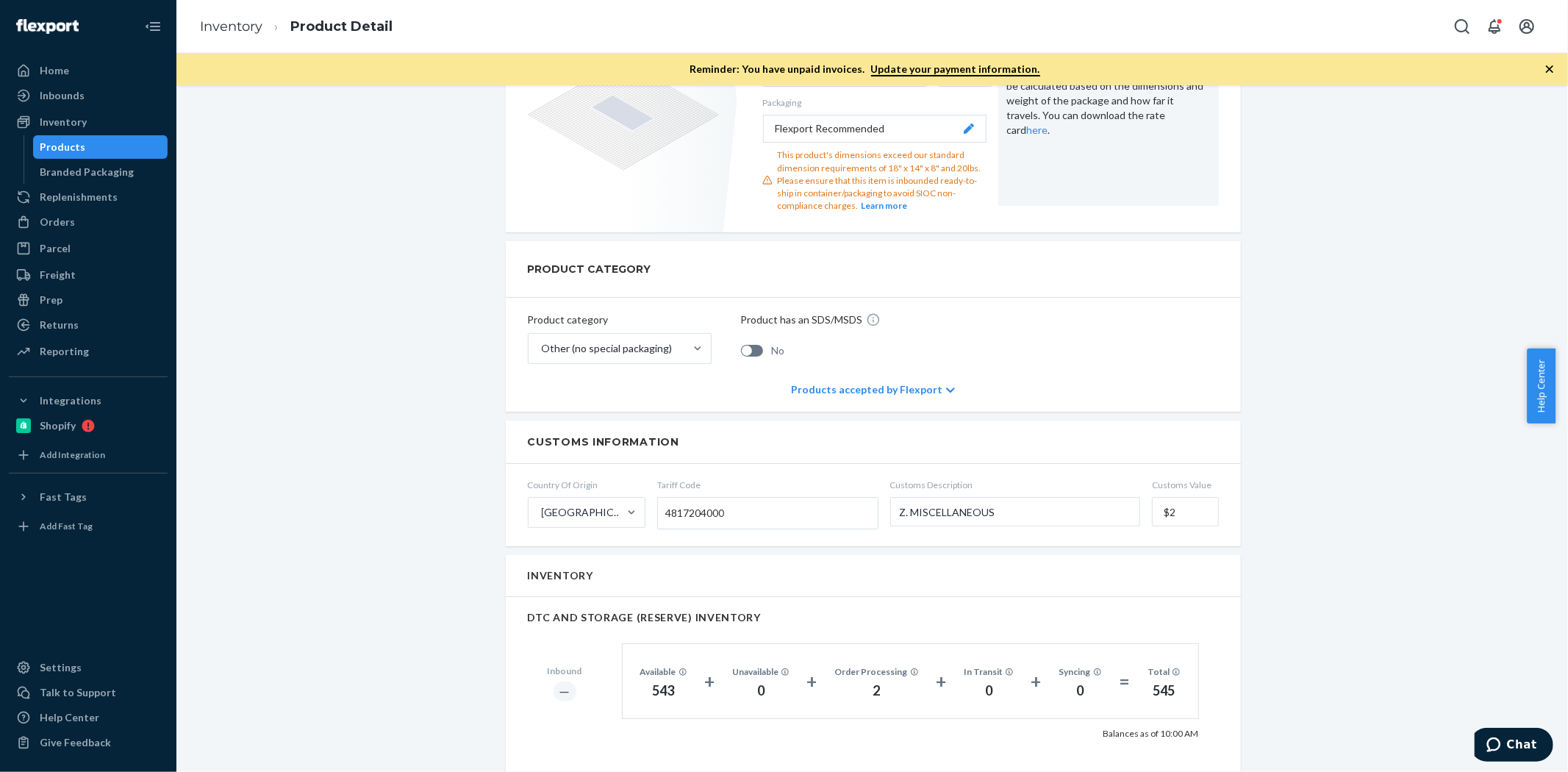
click at [1095, 527] on label "Customs Description Z. MISCELLANEOUS" at bounding box center [1015, 504] width 251 height 53
click at [1095, 526] on input "Z. MISCELLANEOUS" at bounding box center [1015, 511] width 251 height 29
click at [1097, 517] on input "Z. MISCELLANEOUS" at bounding box center [1015, 511] width 251 height 29
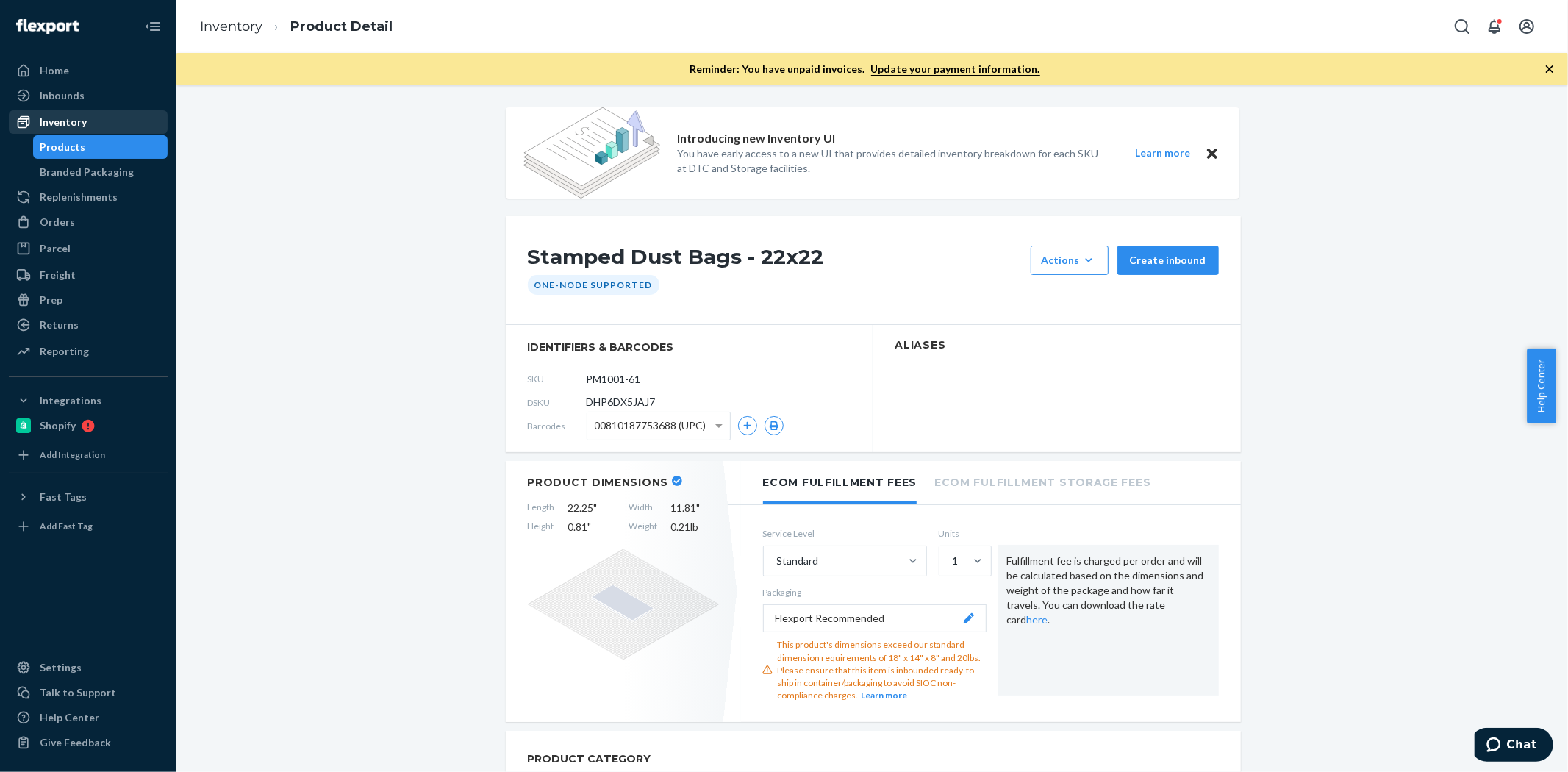
click at [85, 128] on div "Inventory" at bounding box center [88, 121] width 156 height 20
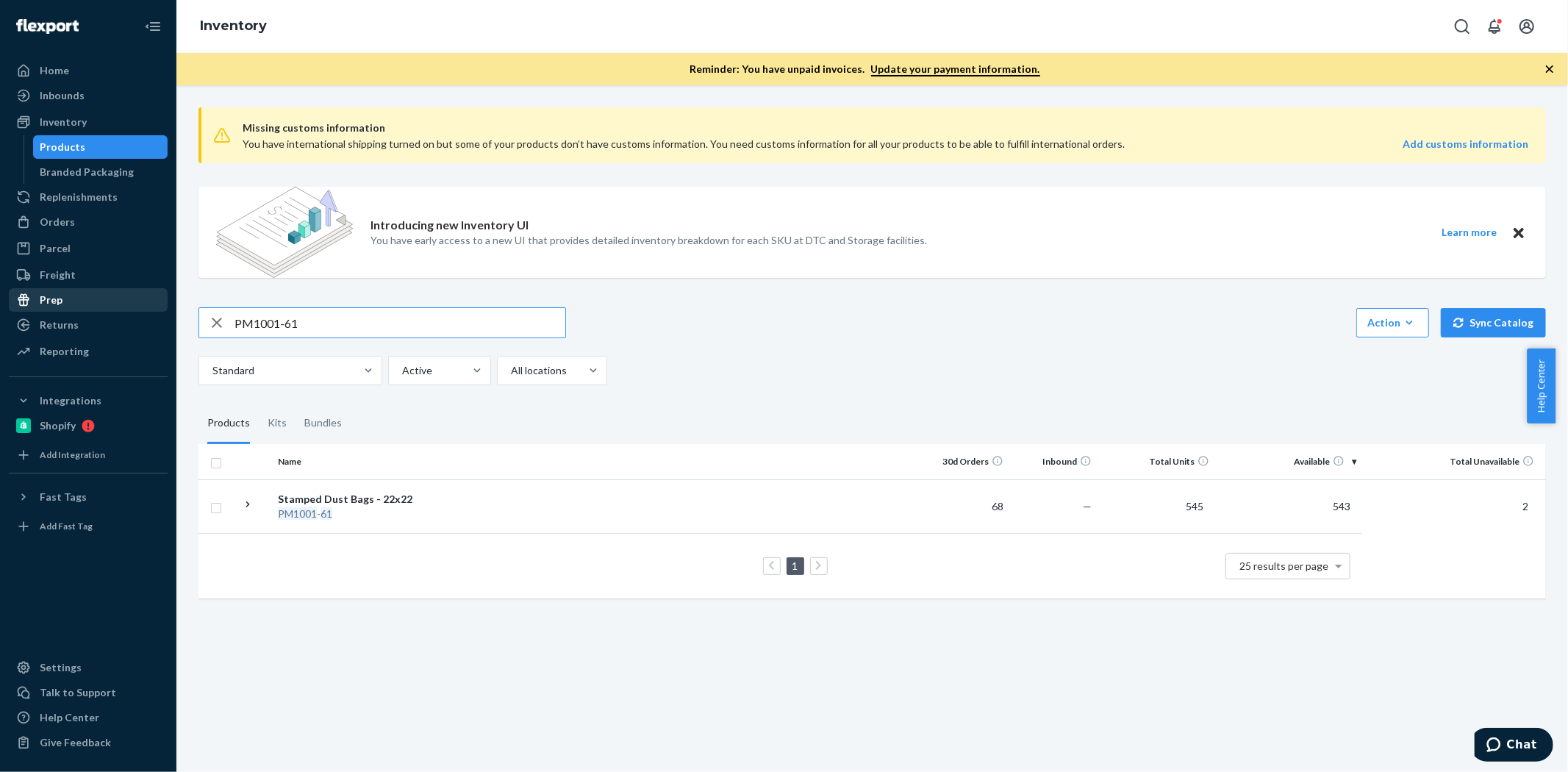
drag, startPoint x: 325, startPoint y: 327, endPoint x: 57, endPoint y: 310, distance: 268.5
click at [57, 310] on div "Home Inbounds Shipping Plans Problems Inventory Products Branded Packaging Repl…" at bounding box center [784, 386] width 1568 height 772
type input "P58014-02"
click at [450, 536] on td at bounding box center [679, 513] width 483 height 69
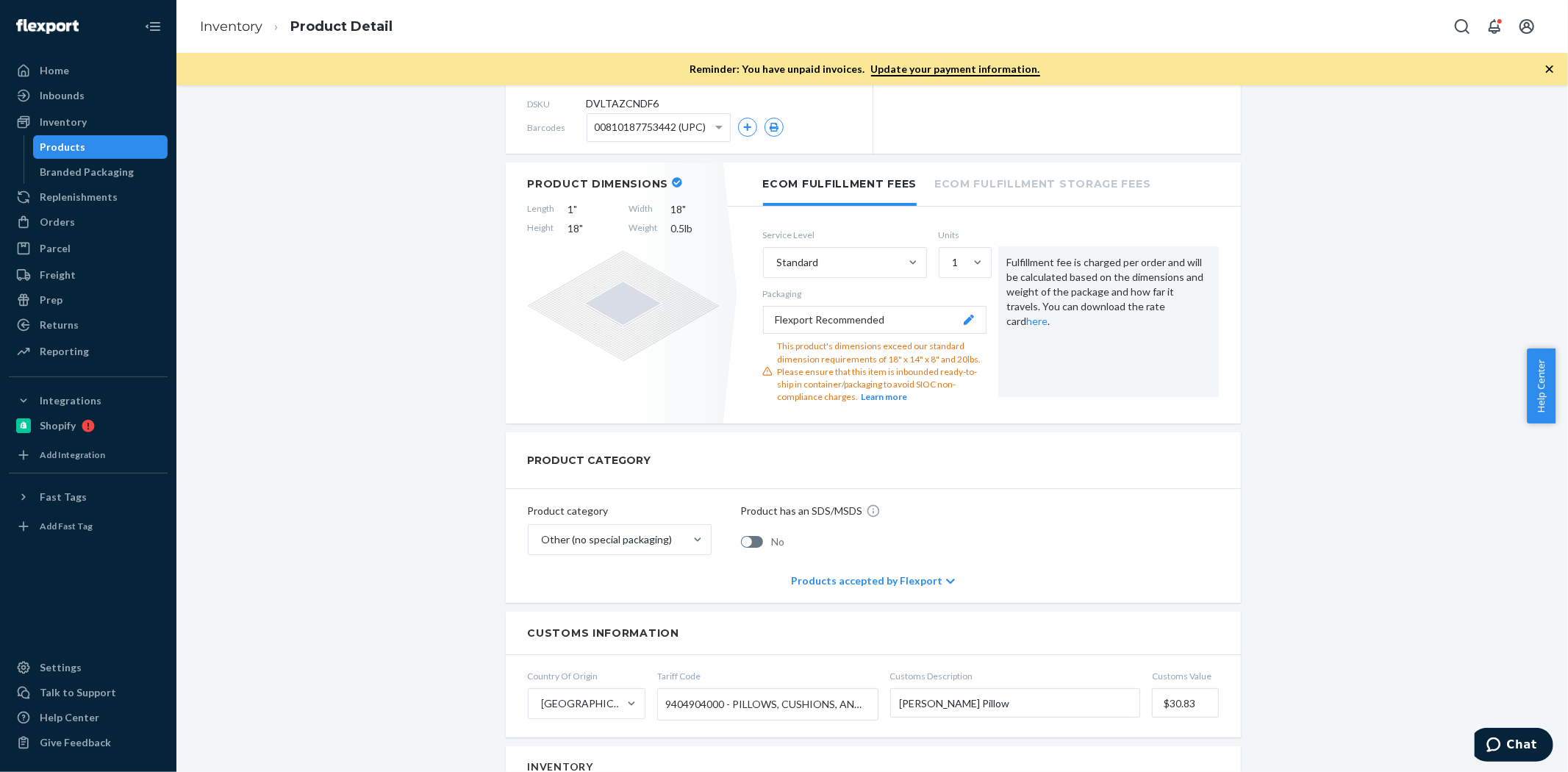
scroll to position [327, 0]
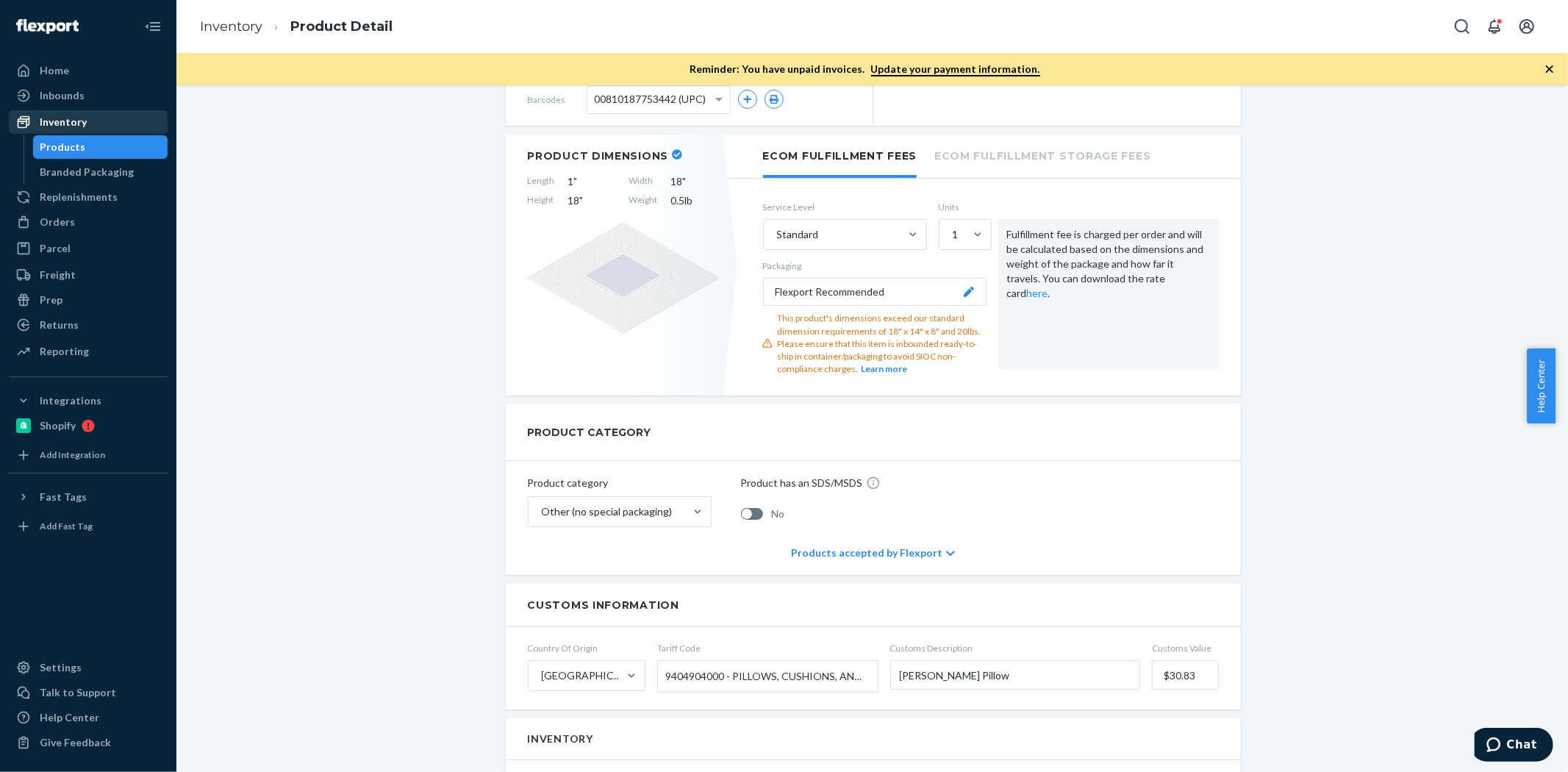
click at [77, 129] on div "Inventory" at bounding box center [88, 121] width 156 height 20
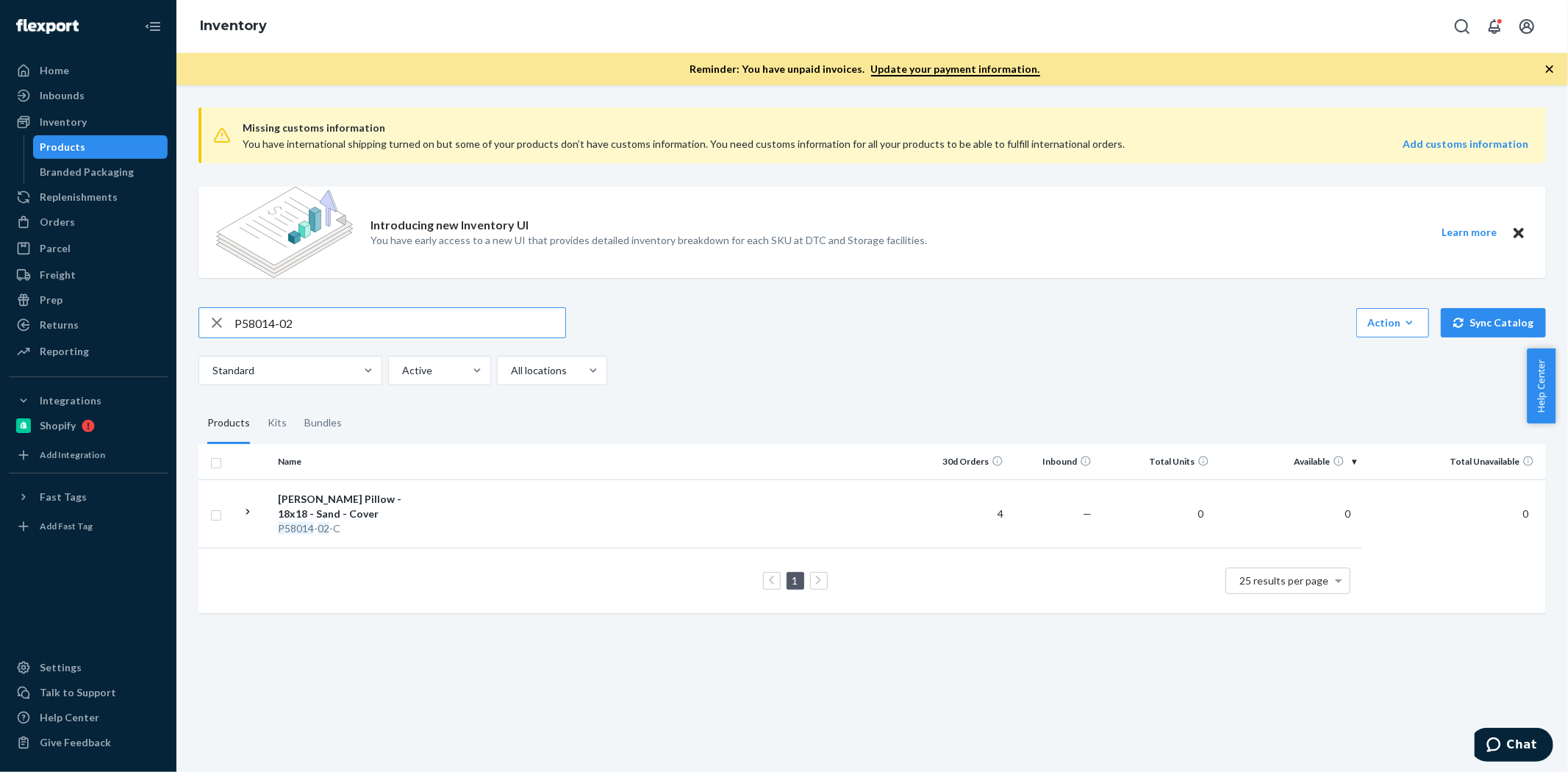
click at [334, 336] on input "P58014-02" at bounding box center [400, 322] width 331 height 29
type input "P58014-02-c"
click at [398, 498] on div "[PERSON_NAME] Pillow - 18x18 - Sand - Cover" at bounding box center [355, 506] width 153 height 29
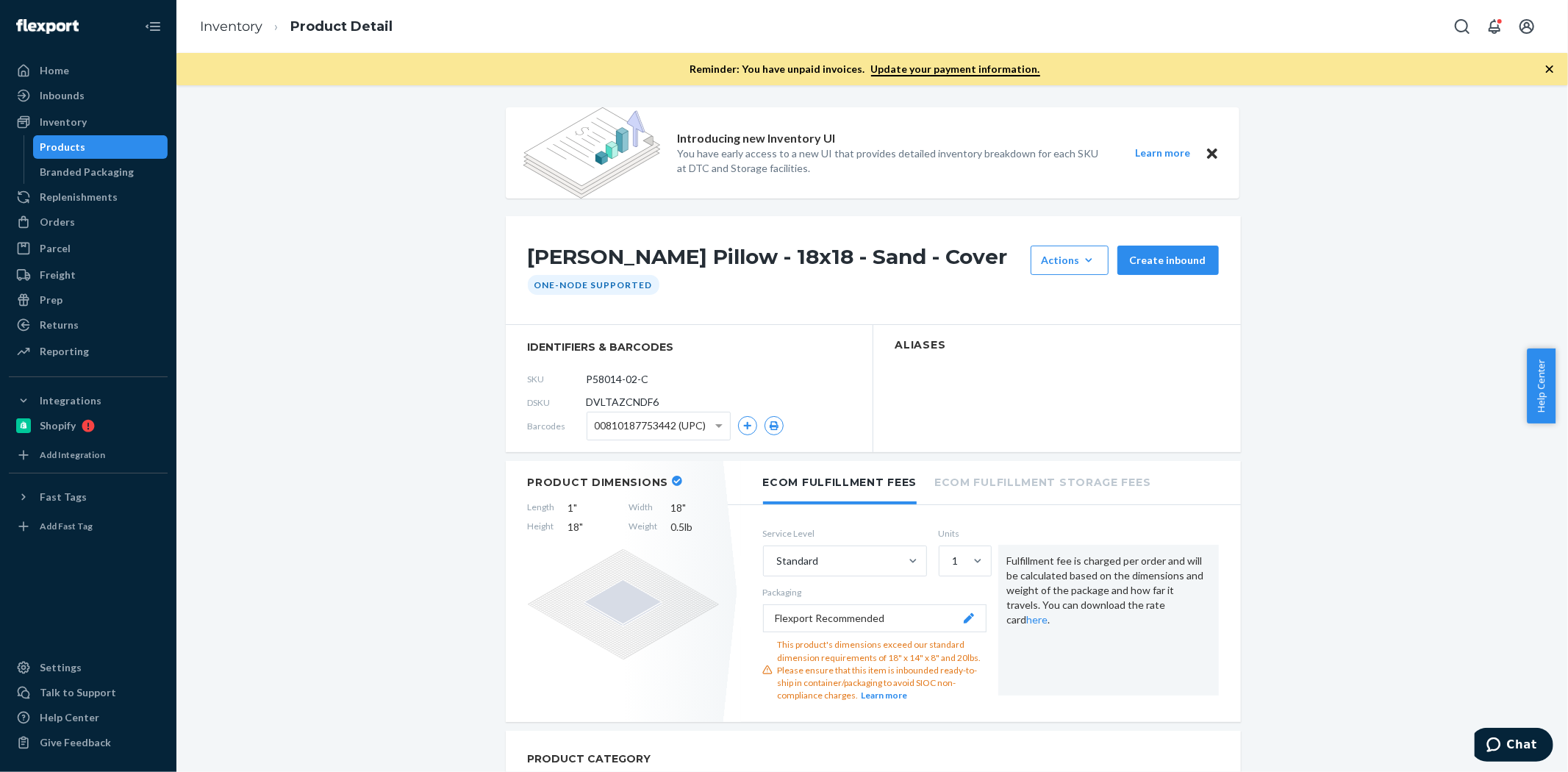
drag, startPoint x: 79, startPoint y: 122, endPoint x: 96, endPoint y: 140, distance: 24.8
click at [79, 122] on div "Inventory" at bounding box center [63, 121] width 47 height 15
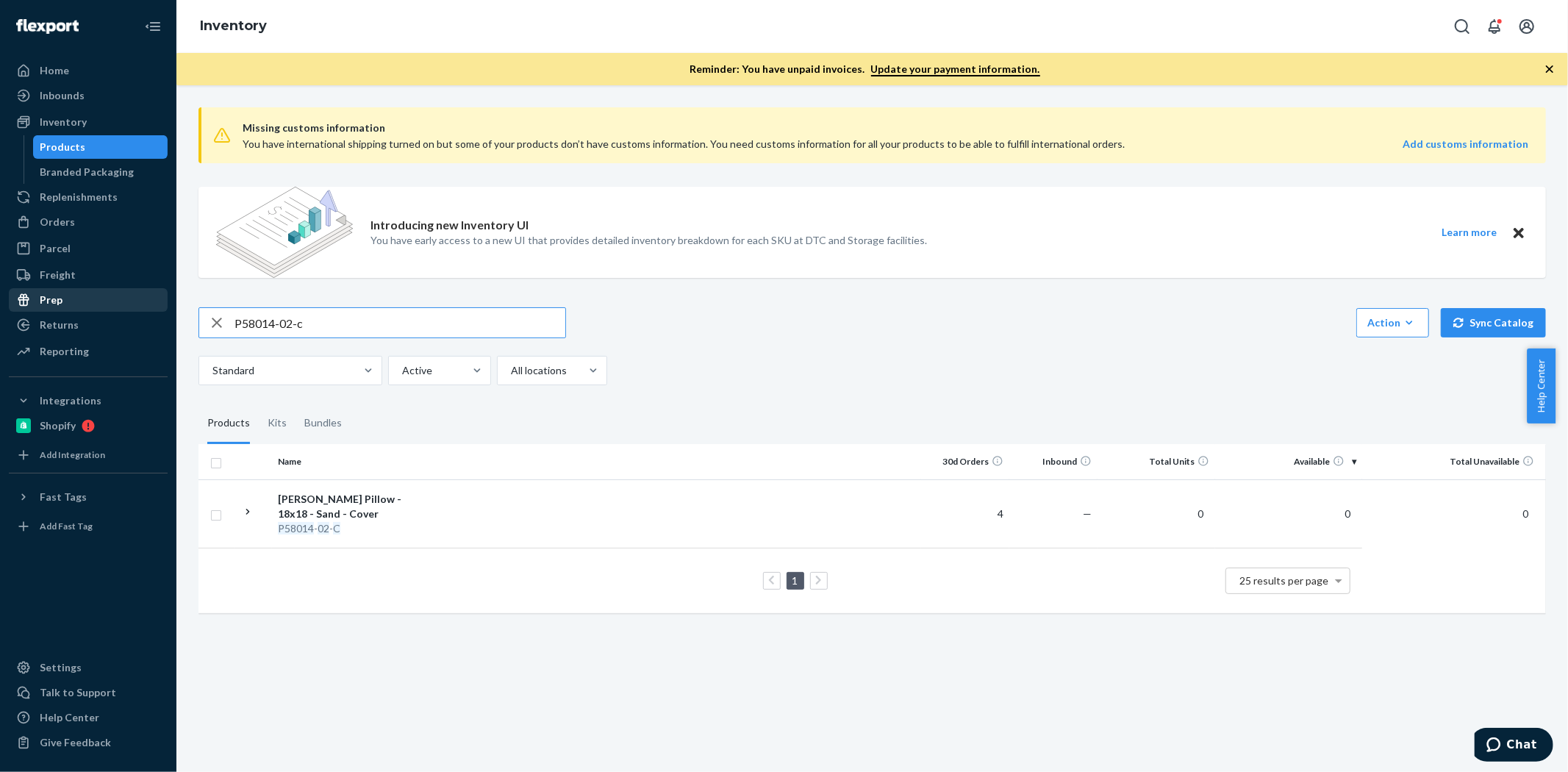
drag, startPoint x: 284, startPoint y: 316, endPoint x: 85, endPoint y: 297, distance: 199.9
click at [85, 297] on div "Home Inbounds Shipping Plans Problems Inventory Products Branded Packaging Repl…" at bounding box center [784, 386] width 1568 height 772
type input "P20001-36"
click at [629, 531] on td at bounding box center [679, 513] width 483 height 69
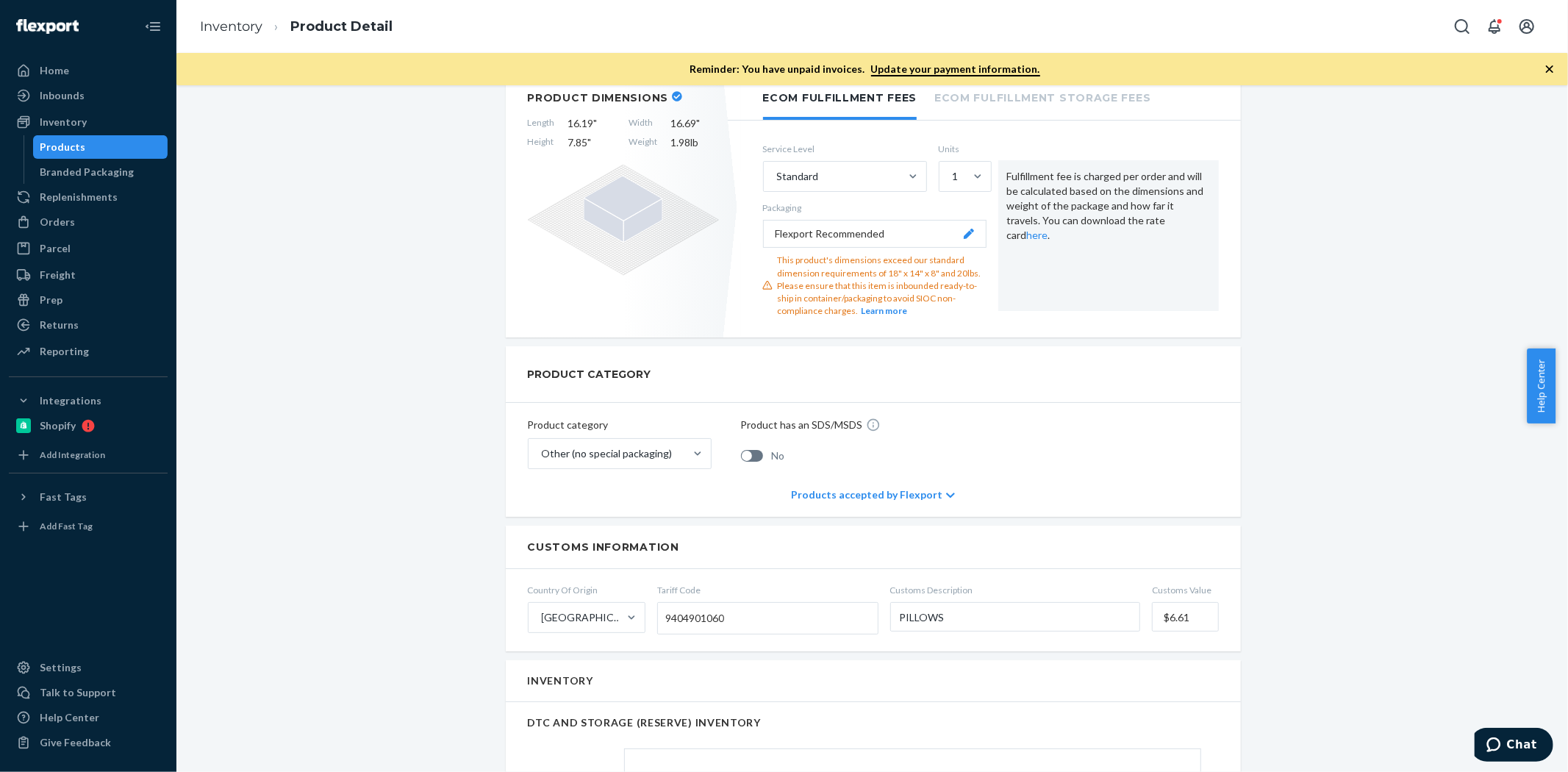
scroll to position [408, 0]
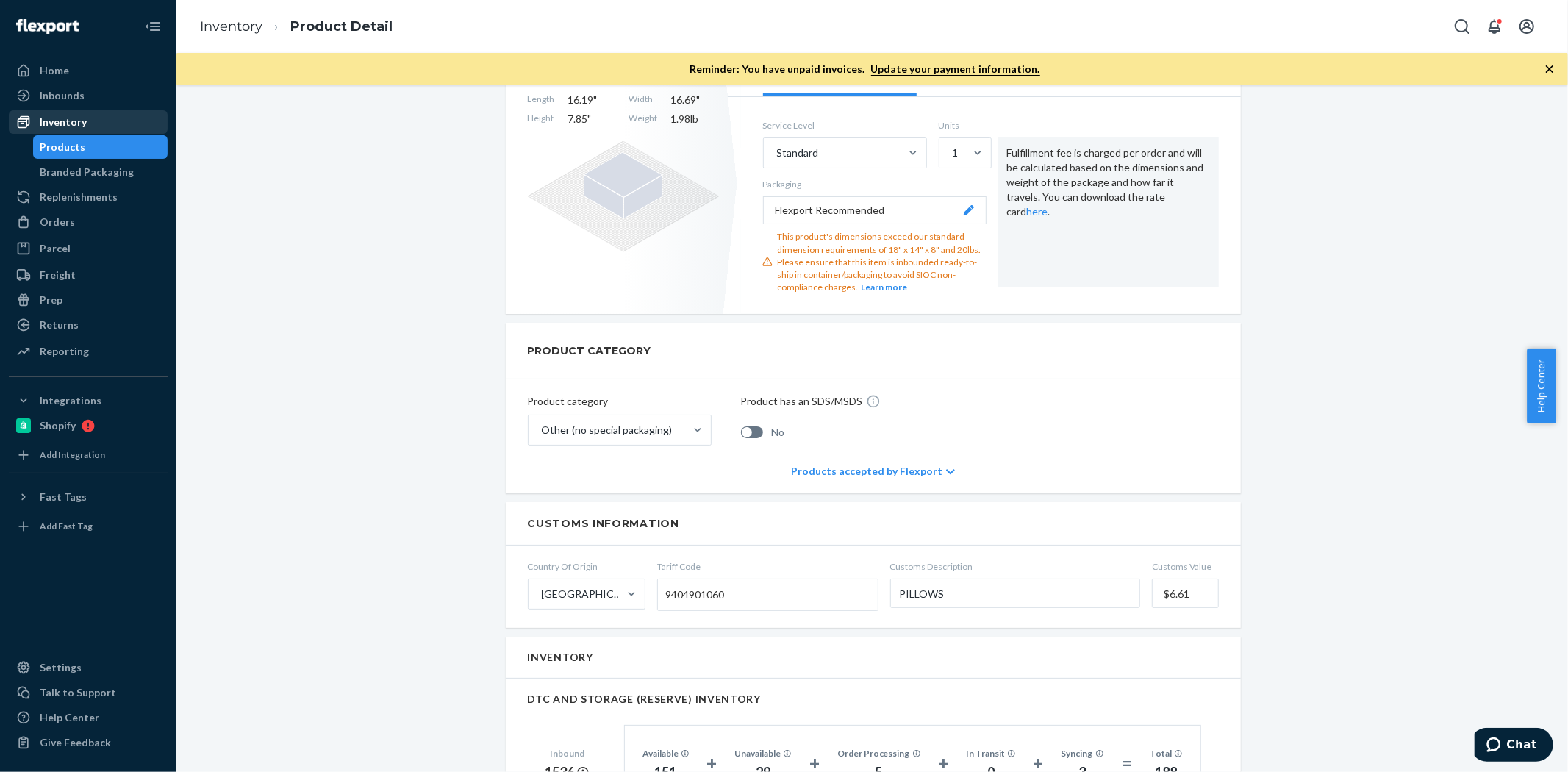
click at [87, 122] on div "Inventory" at bounding box center [88, 121] width 156 height 20
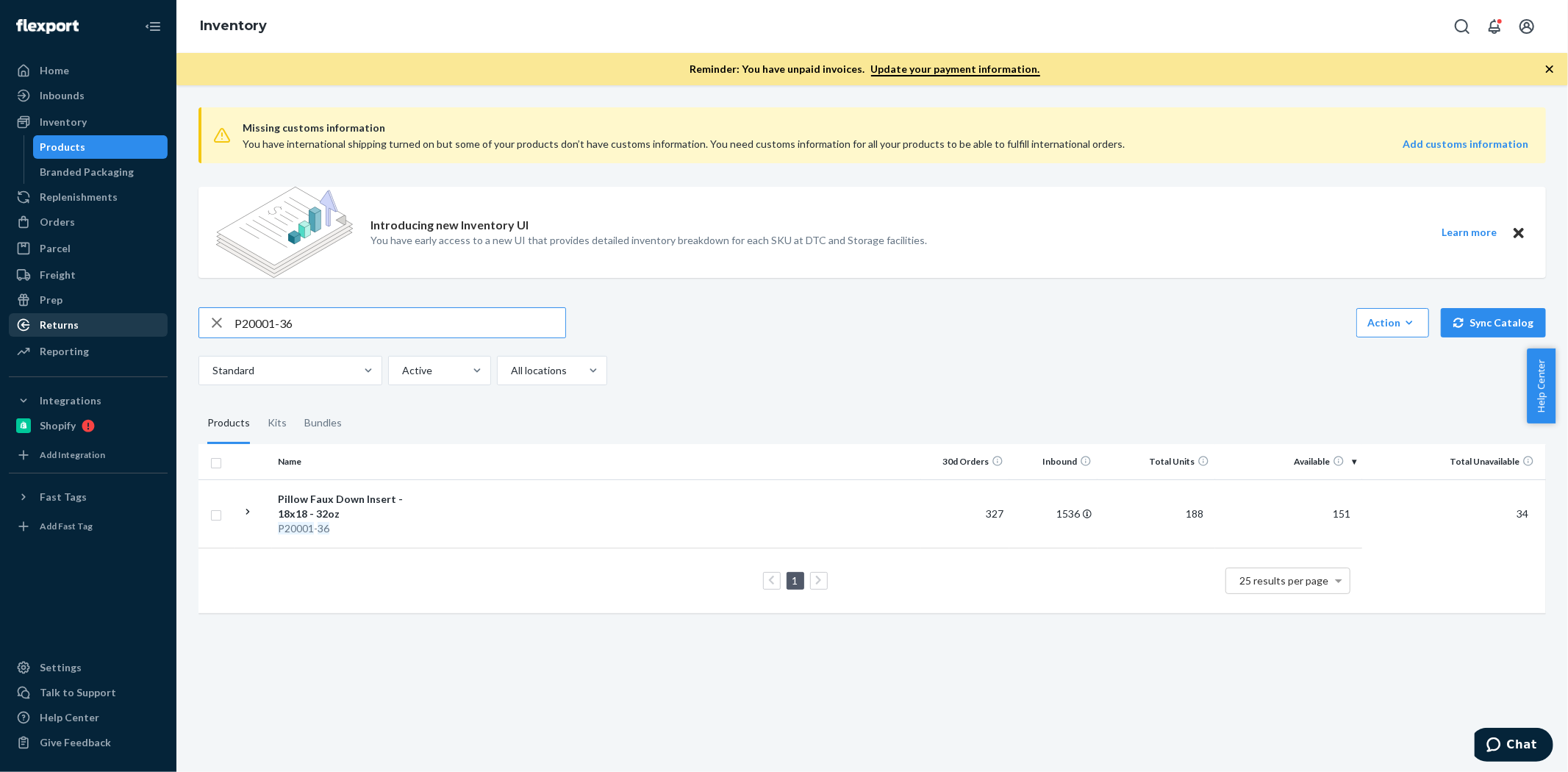
drag, startPoint x: 329, startPoint y: 328, endPoint x: 55, endPoint y: 327, distance: 274.0
click at [55, 327] on div "Home Inbounds Shipping Plans Problems Inventory Products Branded Packaging Repl…" at bounding box center [784, 386] width 1568 height 772
type input "PM1001-20"
click at [585, 535] on td "1 25 results per page" at bounding box center [780, 565] width 1164 height 65
click at [588, 517] on td at bounding box center [679, 505] width 483 height 54
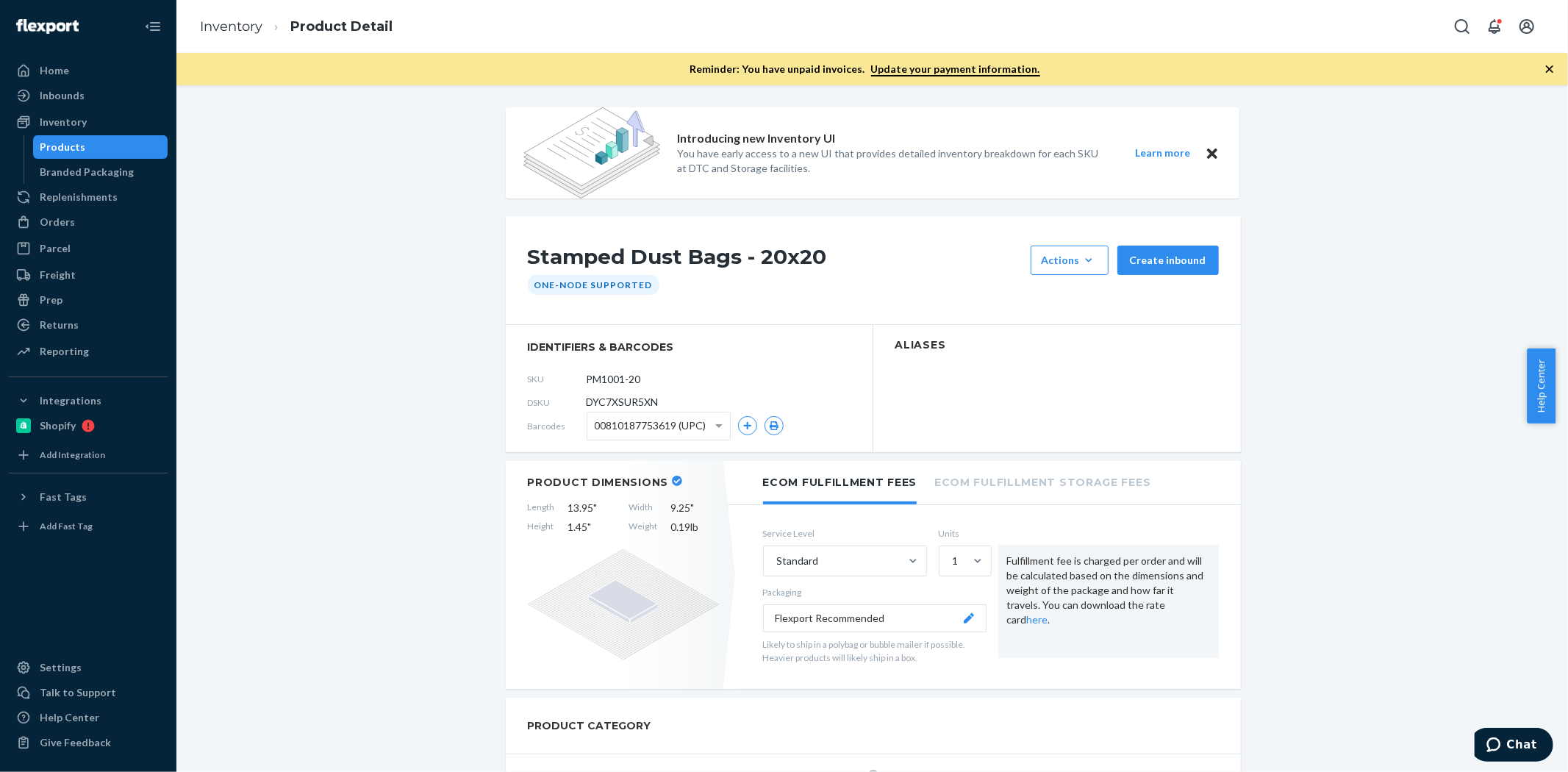
click at [79, 121] on div "Inventory" at bounding box center [63, 121] width 47 height 15
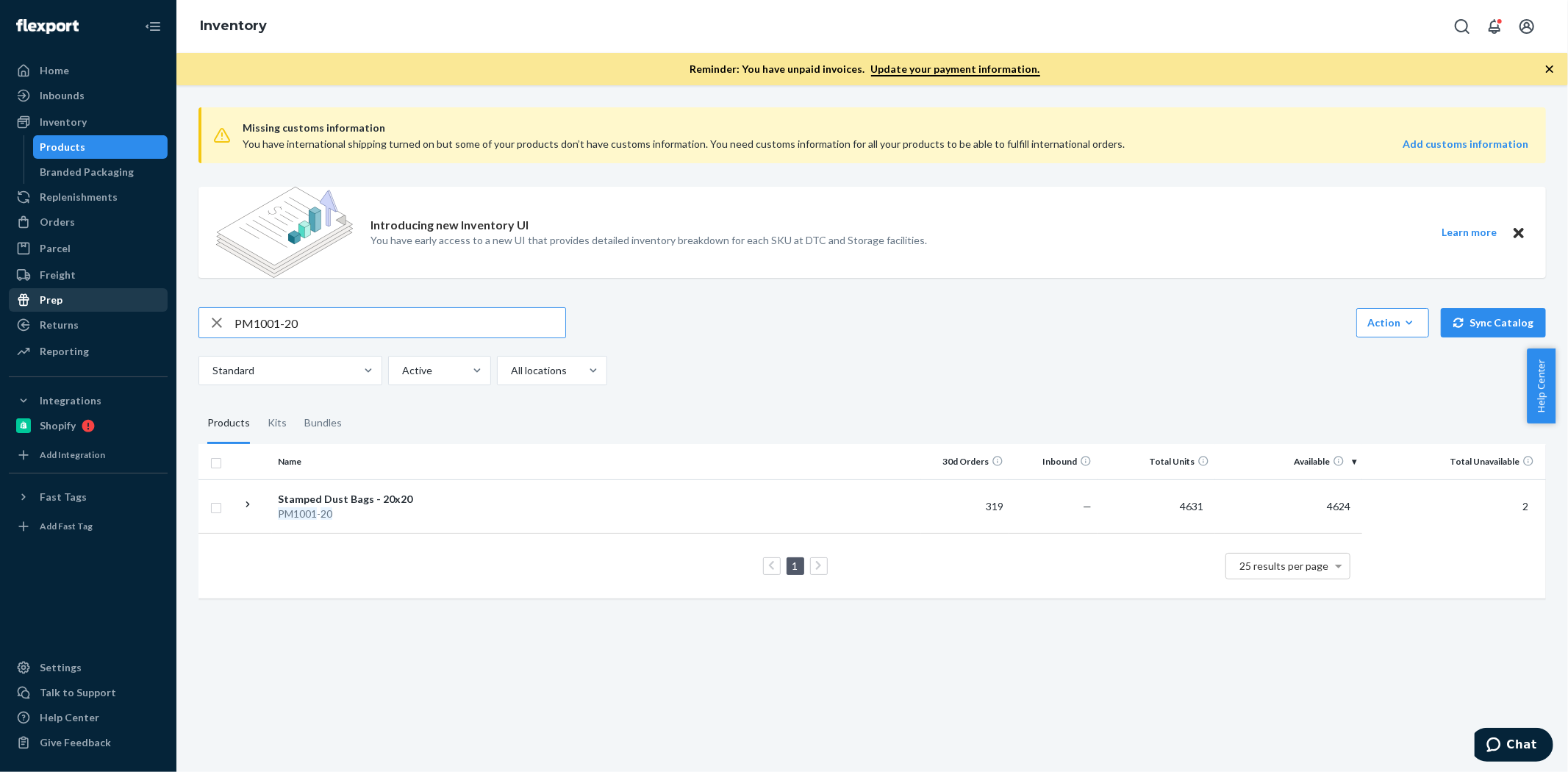
drag, startPoint x: 376, startPoint y: 310, endPoint x: 122, endPoint y: 309, distance: 254.0
click at [122, 309] on div "Home Inbounds Shipping Plans Problems Inventory Products Branded Packaging Repl…" at bounding box center [784, 386] width 1568 height 772
type input "P123007-01"
click at [588, 511] on td at bounding box center [679, 513] width 483 height 69
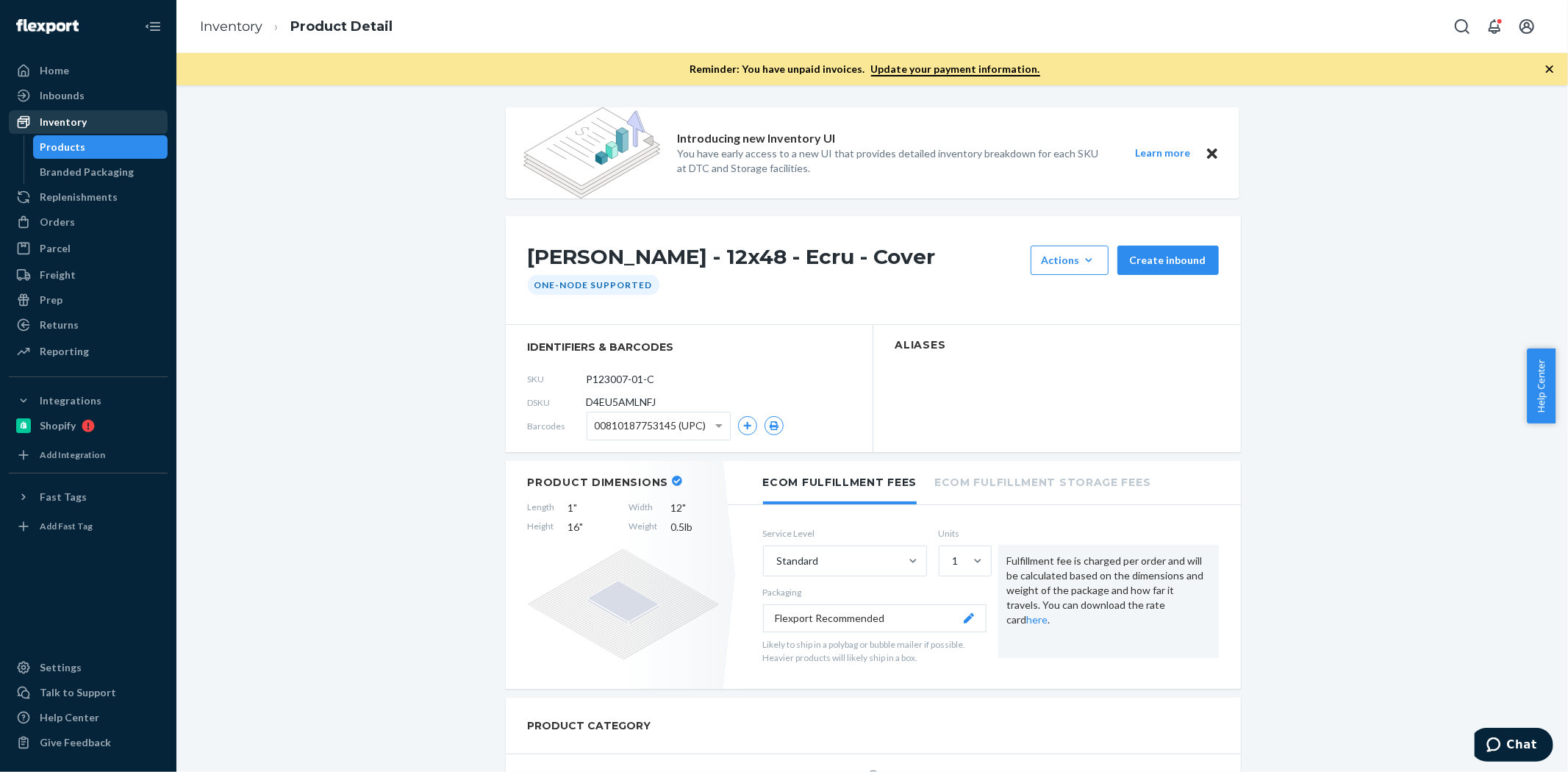
drag, startPoint x: 74, startPoint y: 118, endPoint x: 144, endPoint y: 112, distance: 70.3
click at [74, 118] on div "Inventory" at bounding box center [63, 121] width 47 height 15
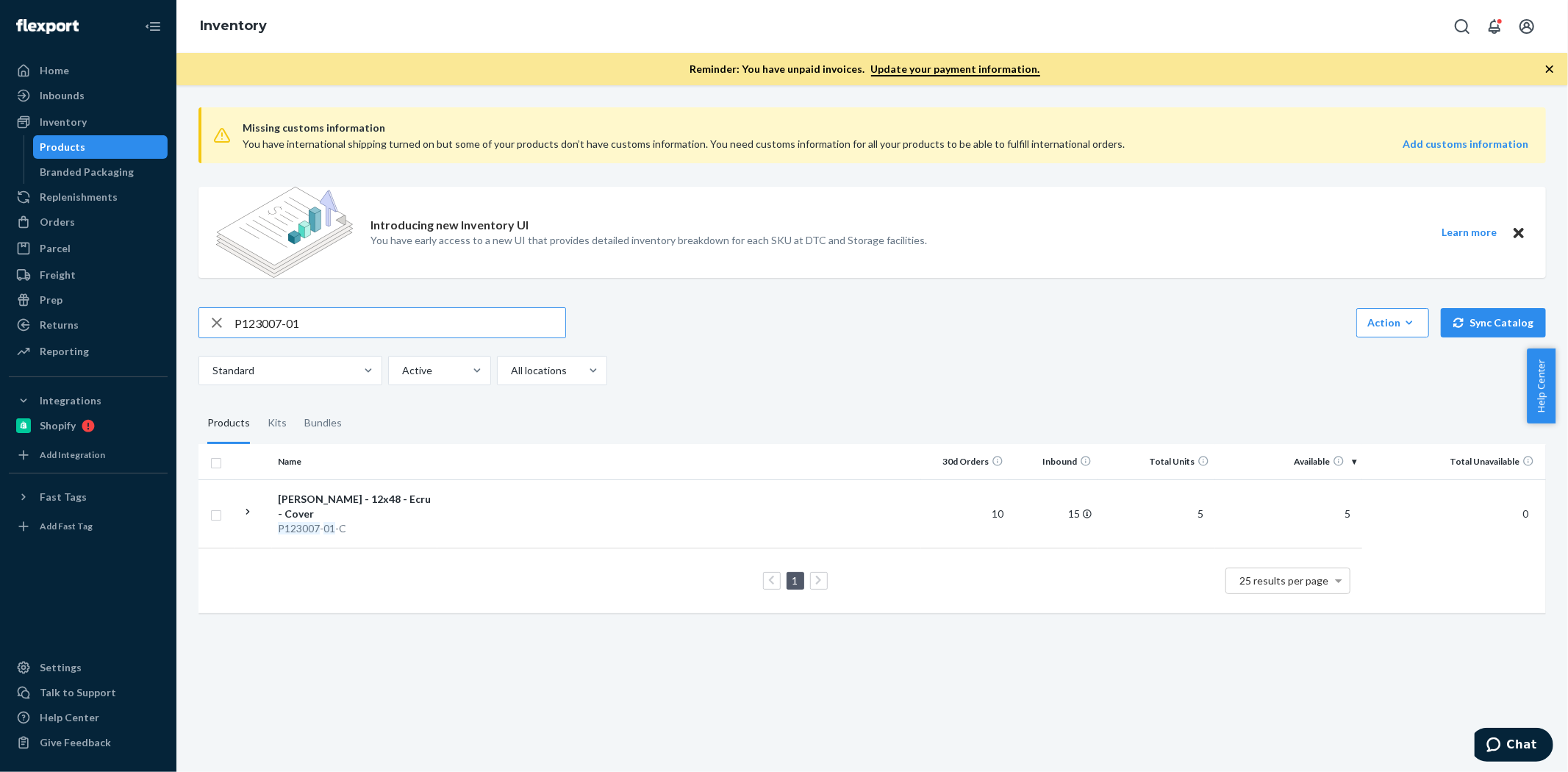
drag, startPoint x: 469, startPoint y: 323, endPoint x: 0, endPoint y: 321, distance: 469.0
click at [0, 321] on div "Home Inbounds Shipping Plans Problems Inventory Products Branded Packaging Repl…" at bounding box center [784, 386] width 1568 height 772
type input "P20001-05"
click at [718, 487] on td at bounding box center [679, 505] width 483 height 54
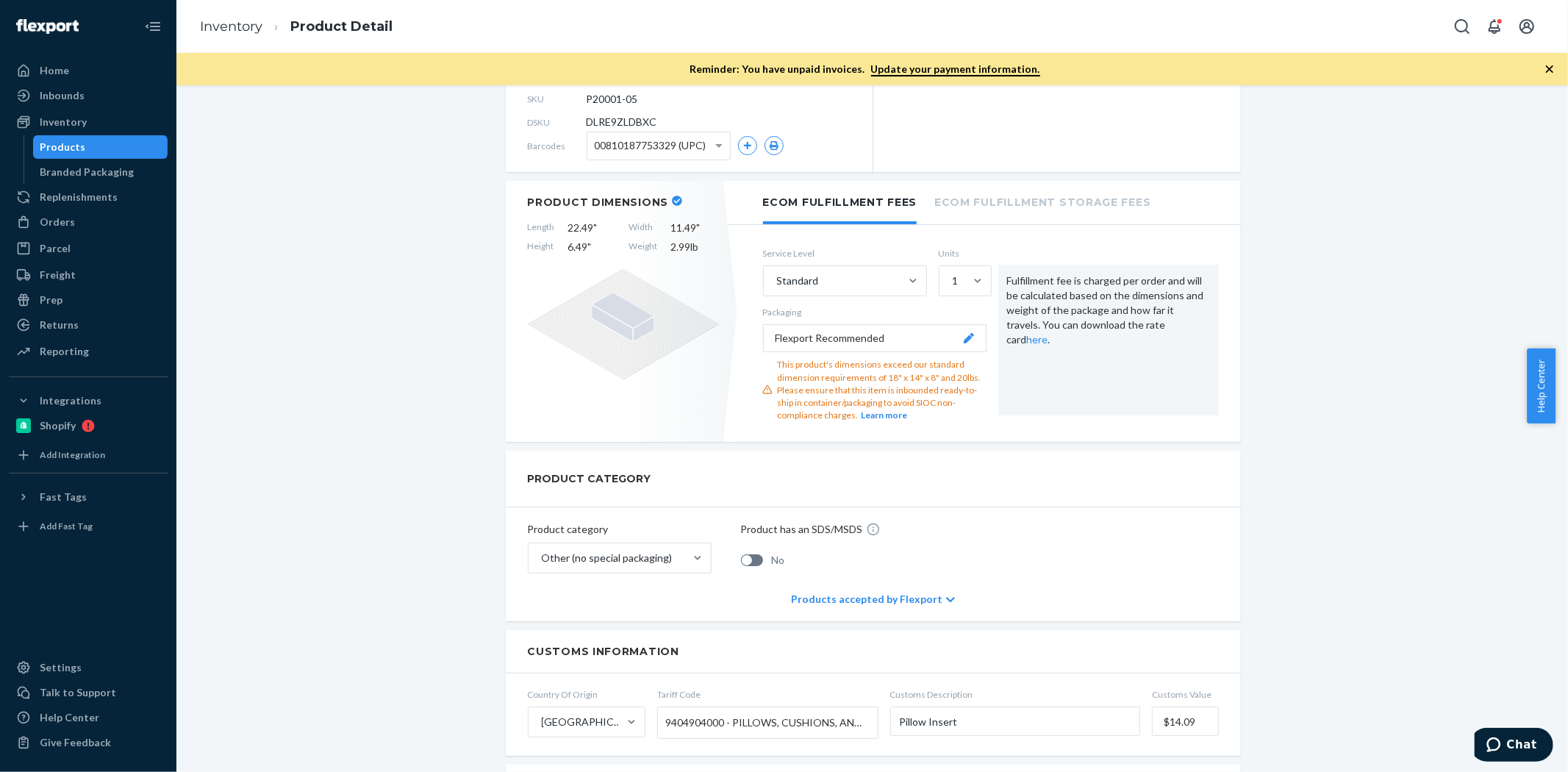
scroll to position [408, 0]
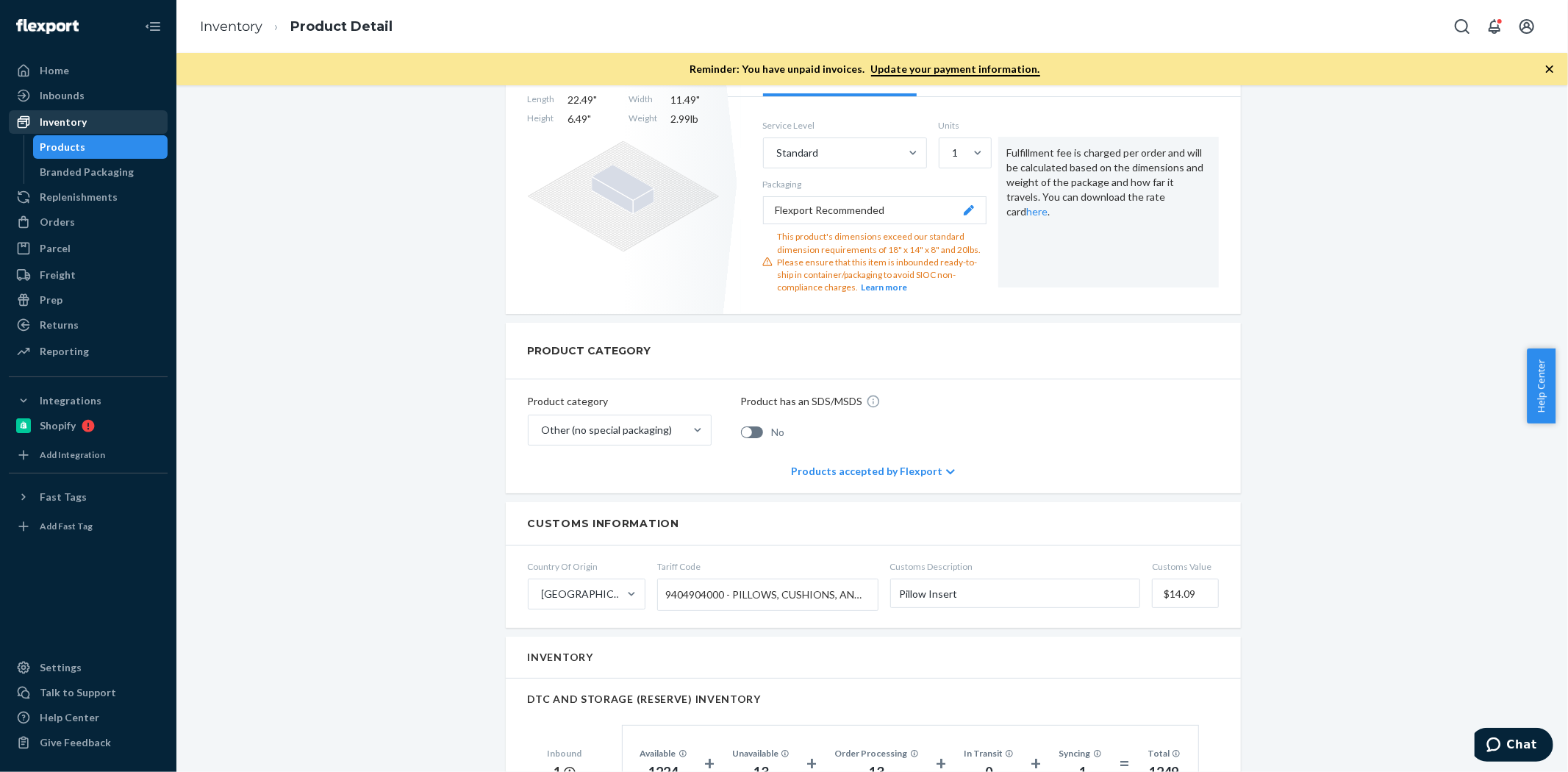
click at [126, 115] on div "Inventory" at bounding box center [88, 121] width 156 height 20
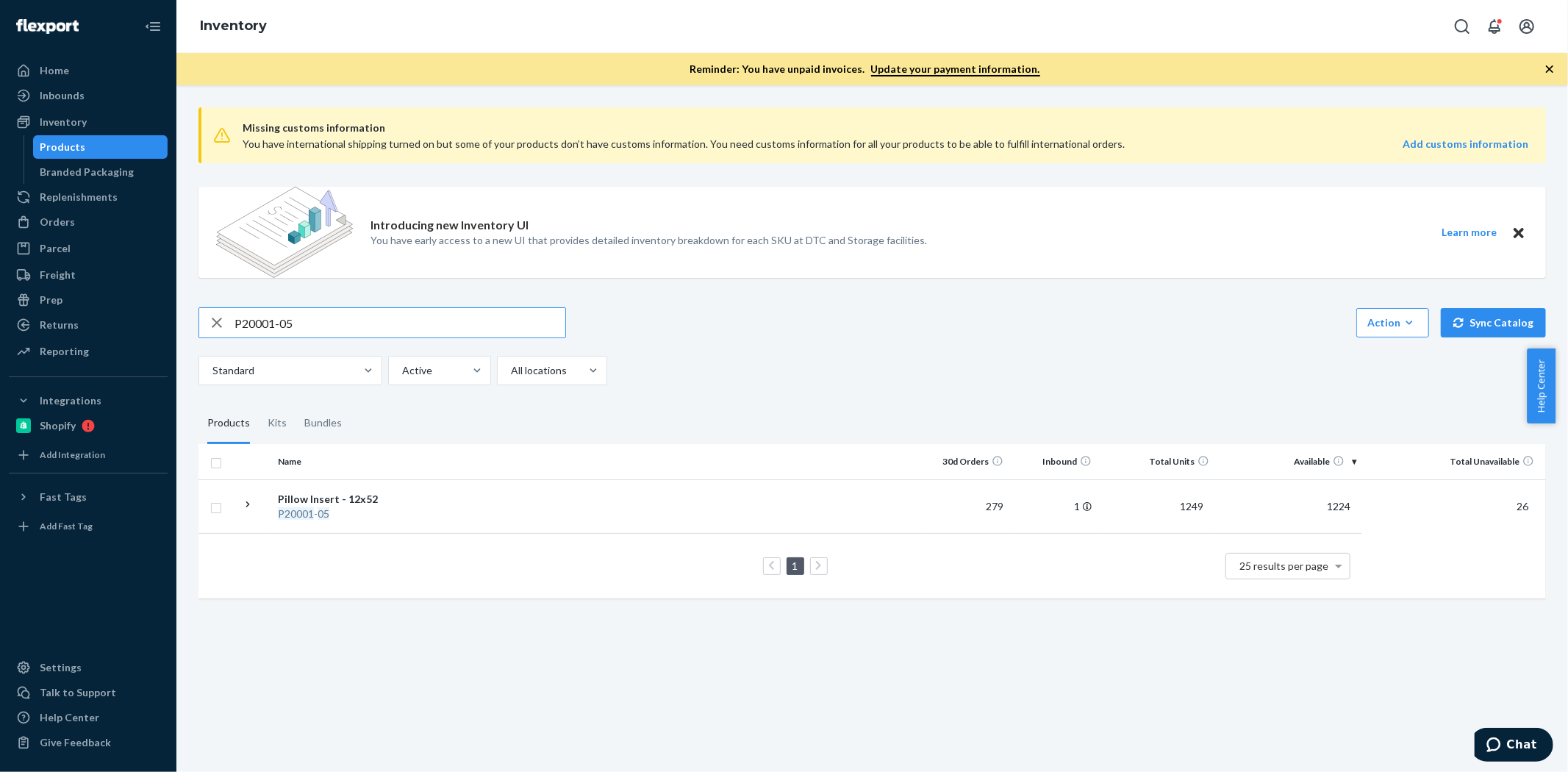
drag, startPoint x: 444, startPoint y: 328, endPoint x: 0, endPoint y: 324, distance: 444.0
click at [0, 324] on div "Home Inbounds Shipping Plans Problems Inventory Products Branded Packaging Repl…" at bounding box center [784, 386] width 1568 height 772
type input "P81014-01"
click at [590, 489] on td at bounding box center [679, 513] width 483 height 69
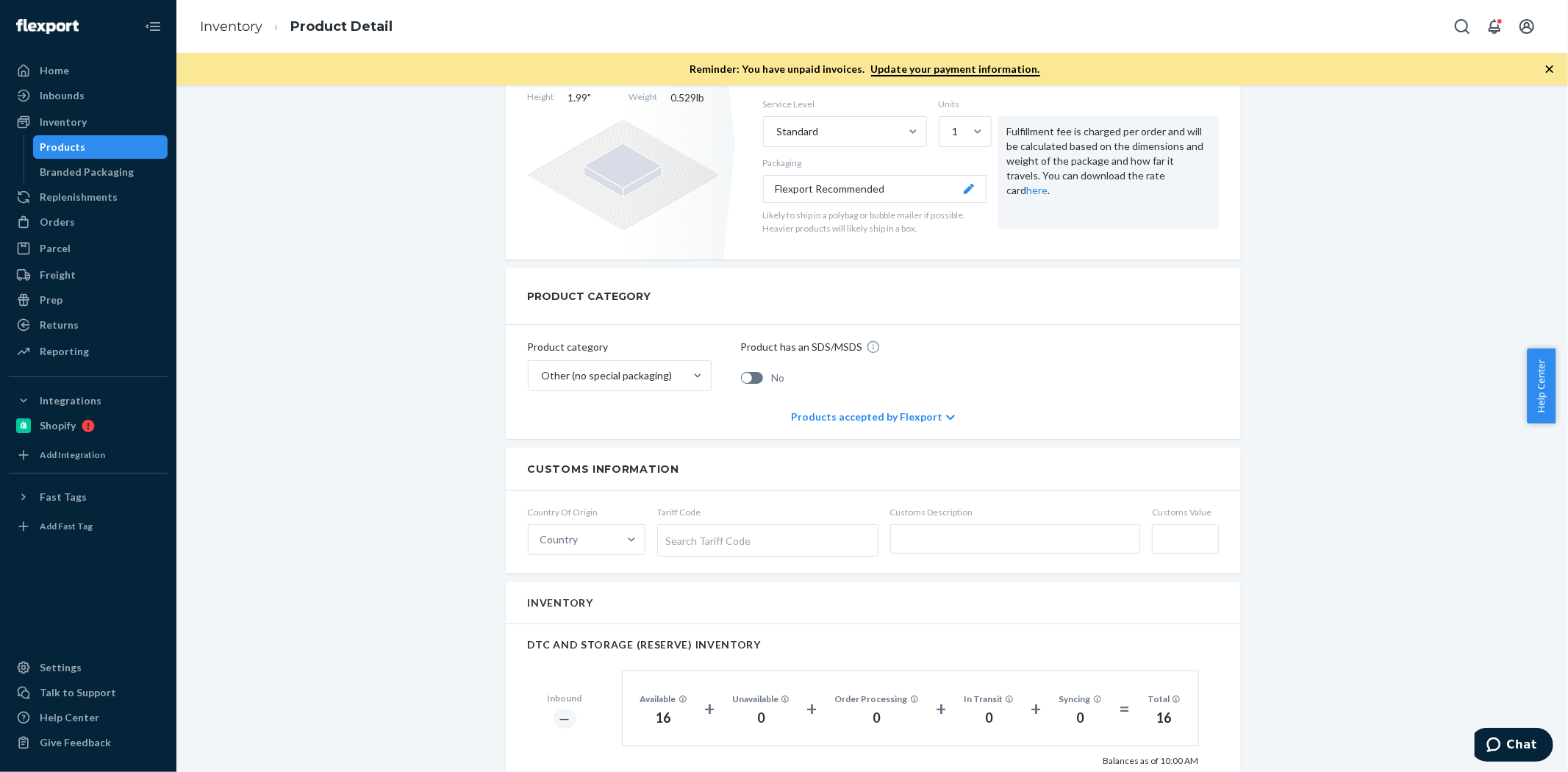
scroll to position [408, 0]
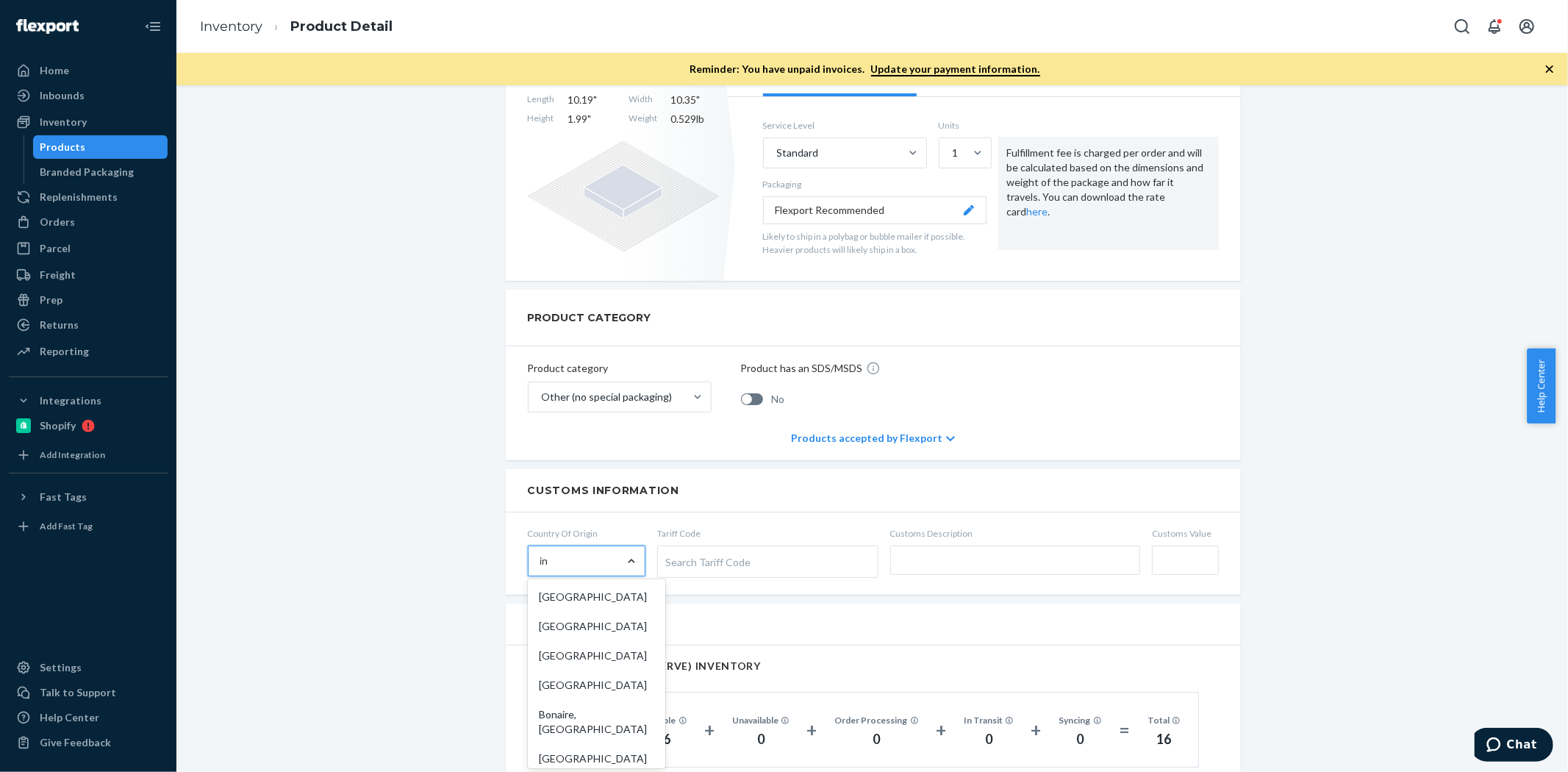
type input "ind"
click at [629, 634] on div "[GEOGRAPHIC_DATA]" at bounding box center [593, 626] width 126 height 29
click at [556, 568] on input "ind" at bounding box center [548, 561] width 16 height 15
click at [1199, 570] on input "Customs Value" at bounding box center [1184, 559] width 66 height 29
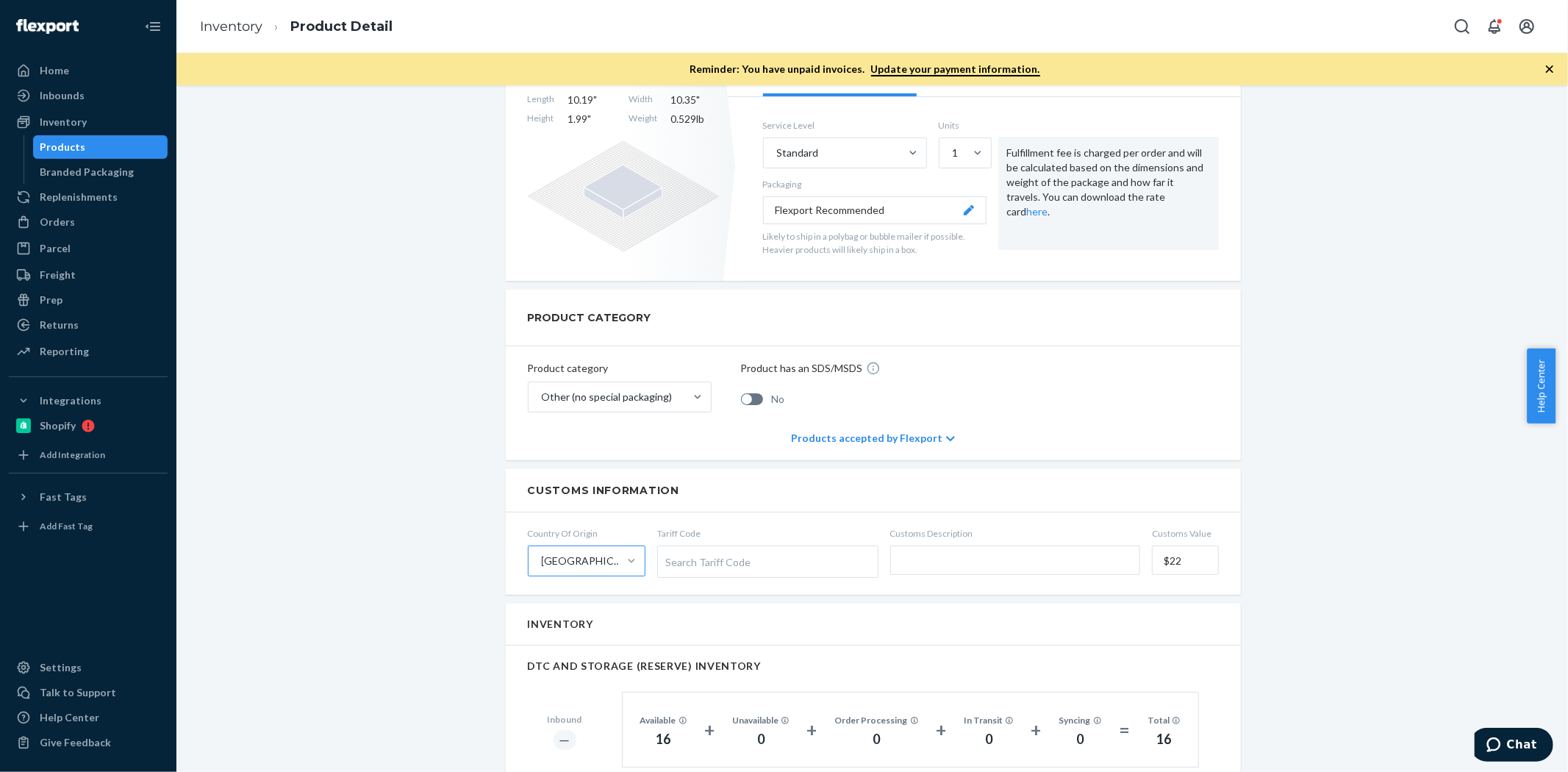
type input "$22"
click at [1077, 563] on input "text" at bounding box center [1015, 559] width 251 height 29
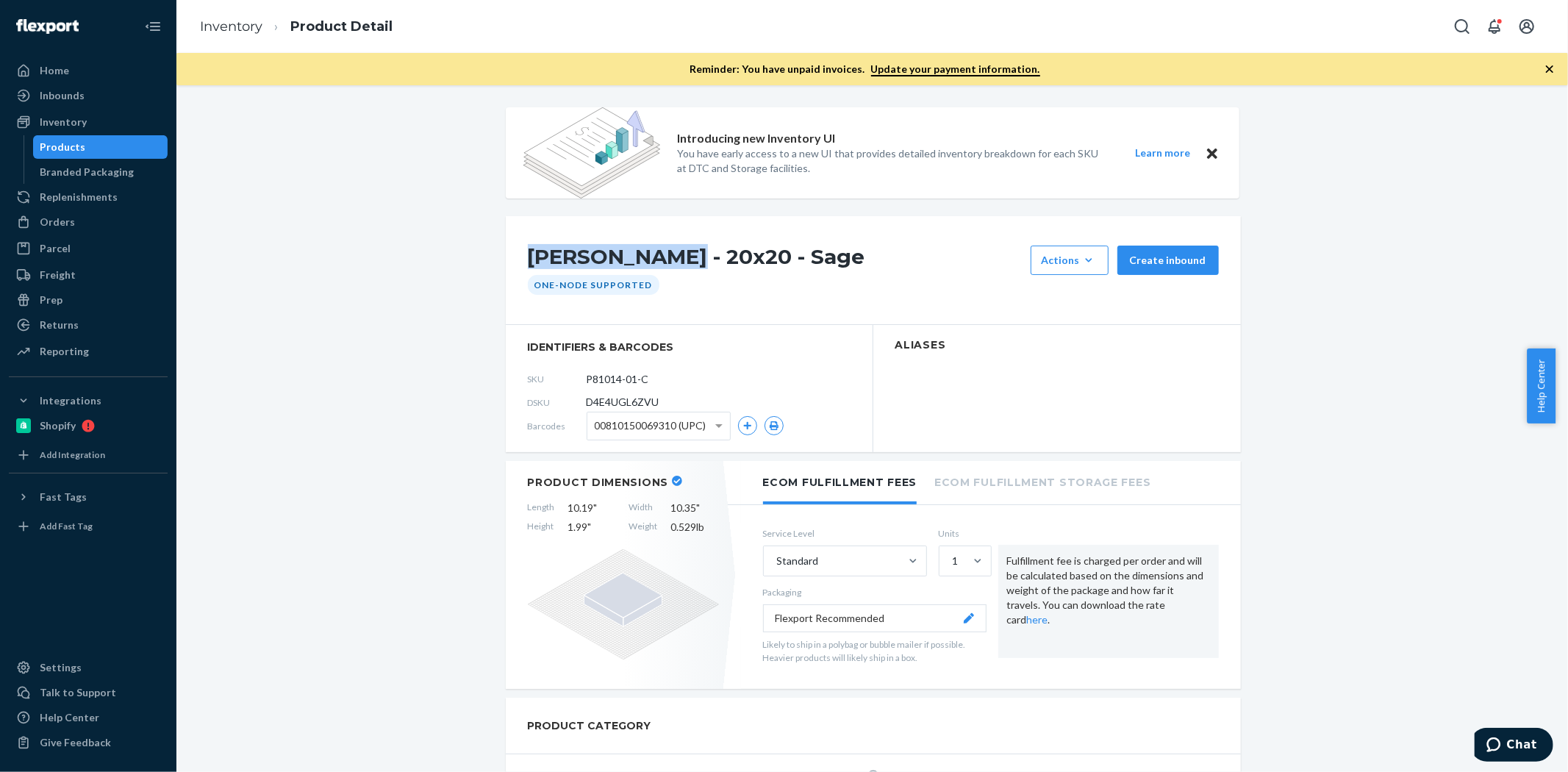
drag, startPoint x: 512, startPoint y: 251, endPoint x: 659, endPoint y: 261, distance: 147.3
click at [659, 261] on div "[PERSON_NAME] - 20x20 - Sage Actions Add components Hide Request removal Create…" at bounding box center [872, 270] width 735 height 109
copy h1 "[PERSON_NAME]"
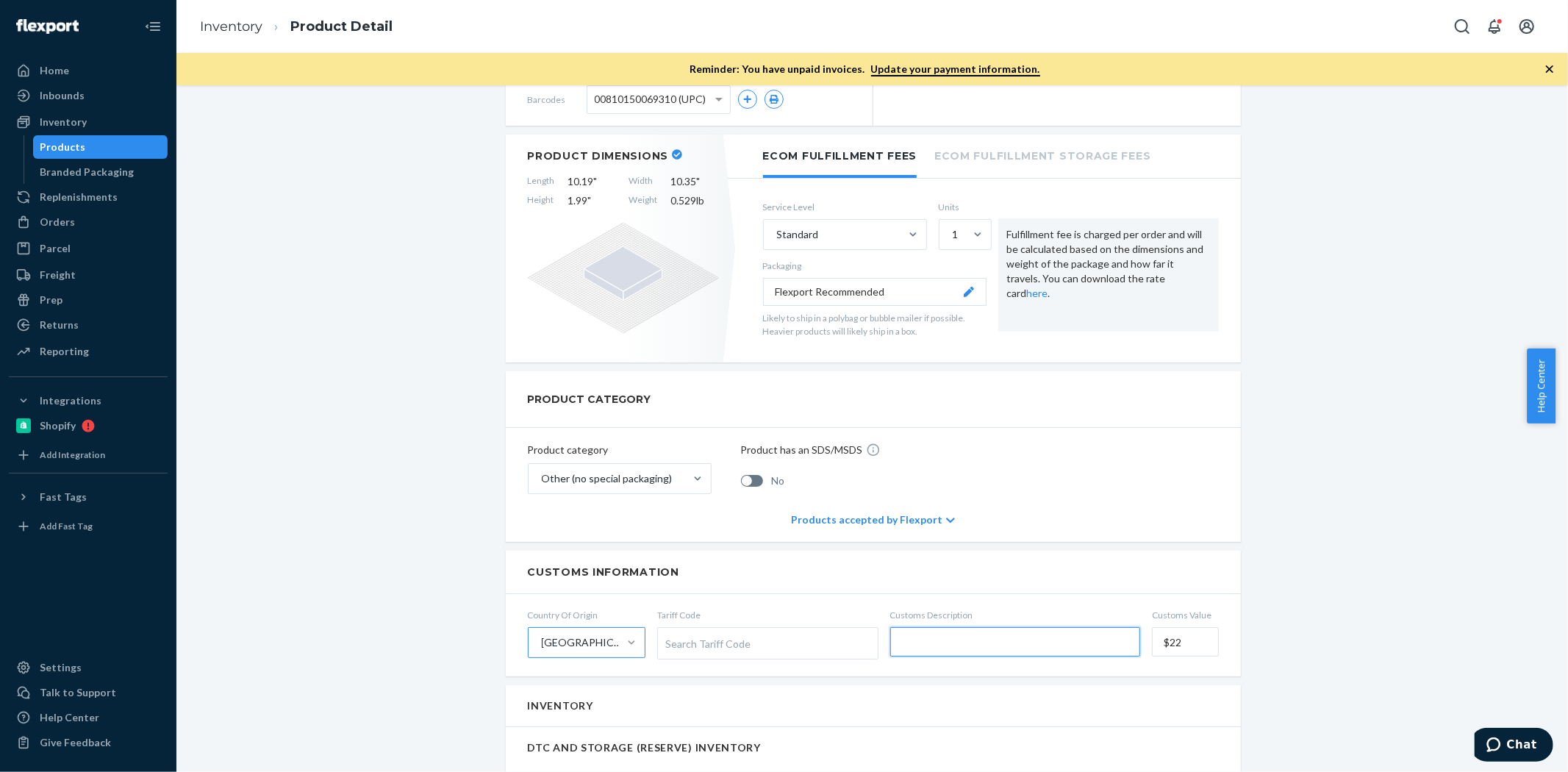
click at [914, 642] on input "text" at bounding box center [1015, 641] width 251 height 29
paste input "[PERSON_NAME]"
type input "[PERSON_NAME]"
click at [835, 635] on div "Search Tariff Code" at bounding box center [768, 643] width 220 height 31
click at [669, 635] on input "Tariff Code Search Tariff Code Type to search" at bounding box center [667, 643] width 4 height 27
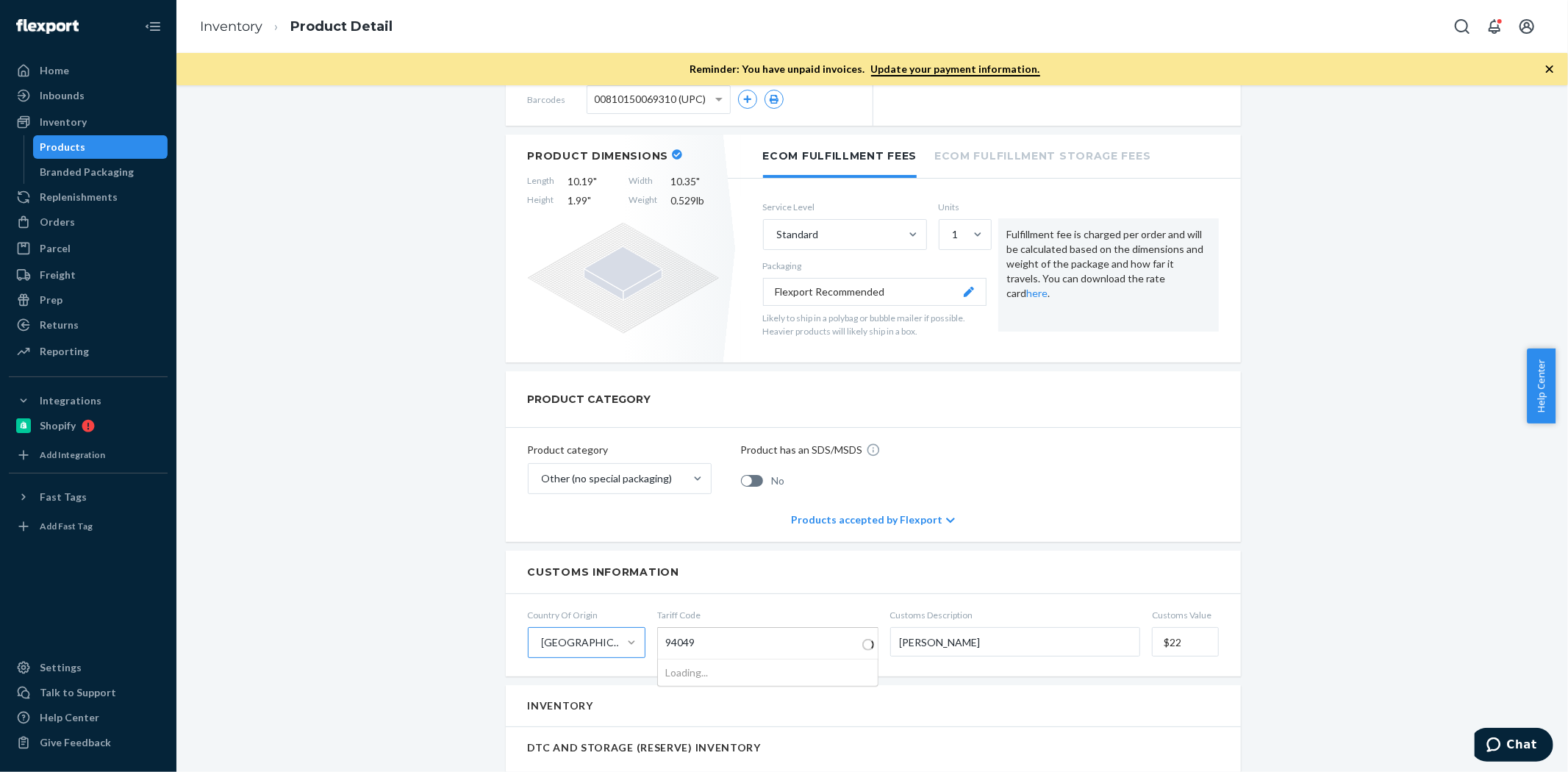
type input "940490"
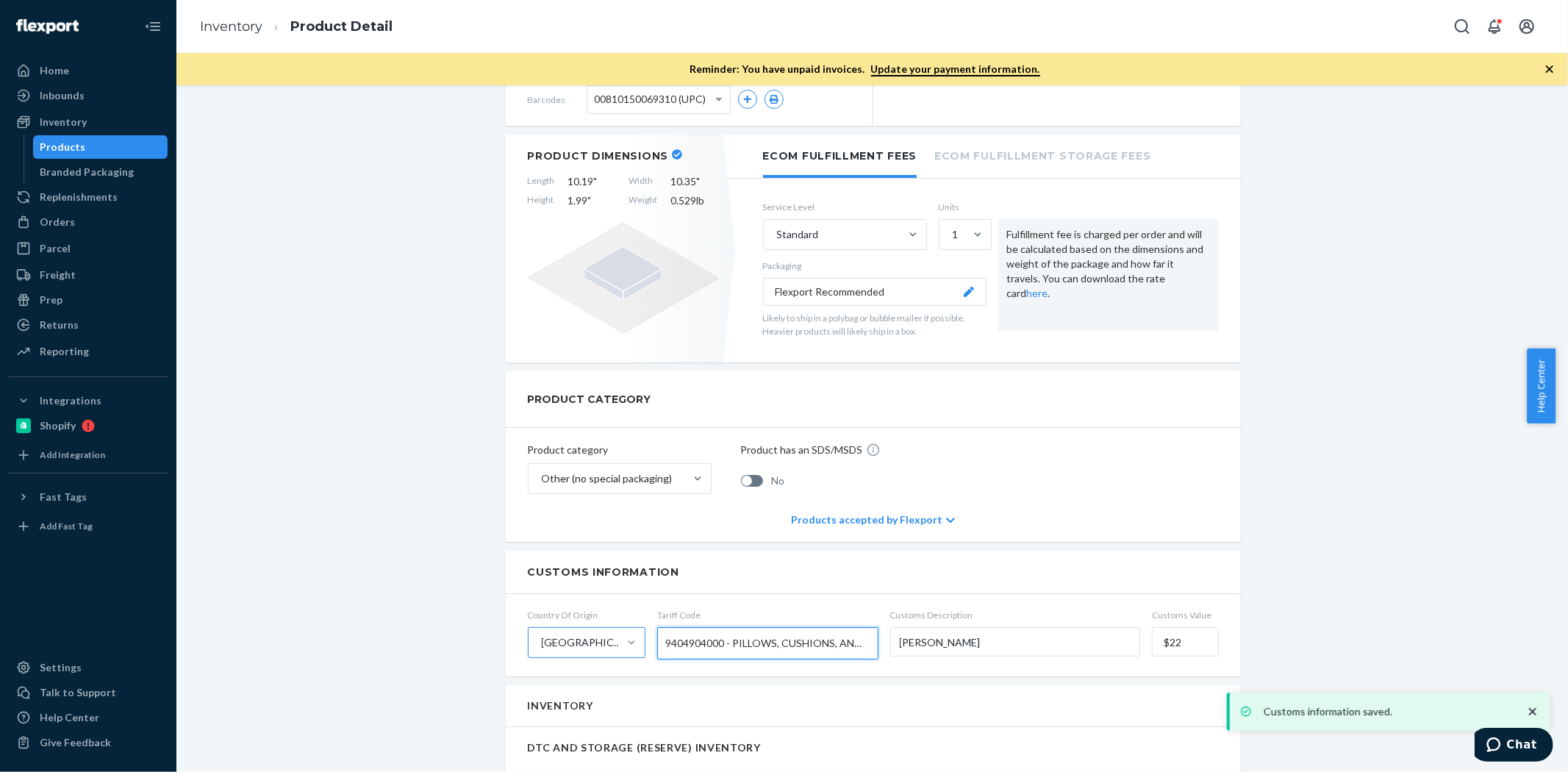
click at [1054, 408] on div "PRODUCT CATEGORY" at bounding box center [872, 400] width 735 height 56
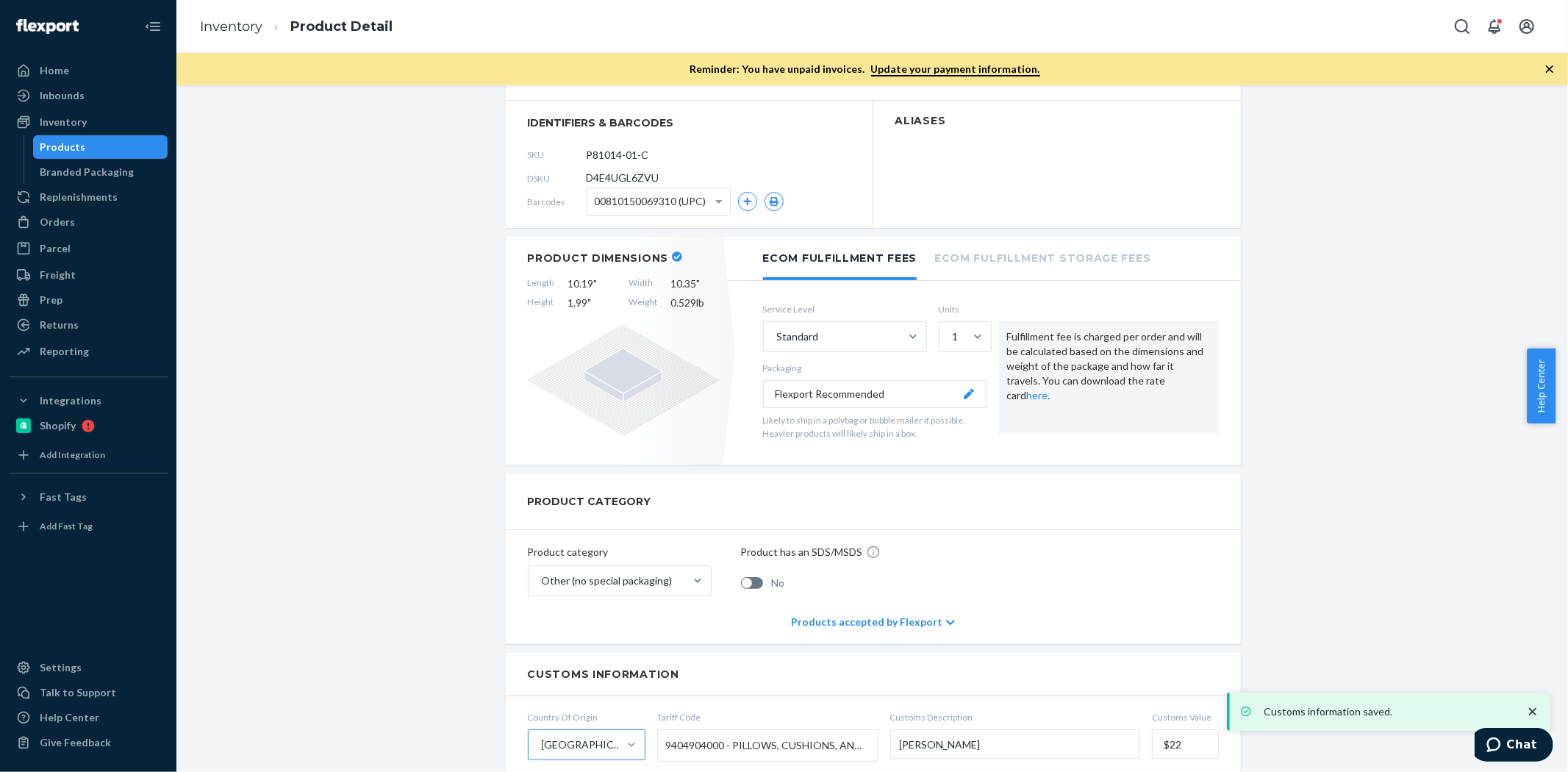
scroll to position [0, 0]
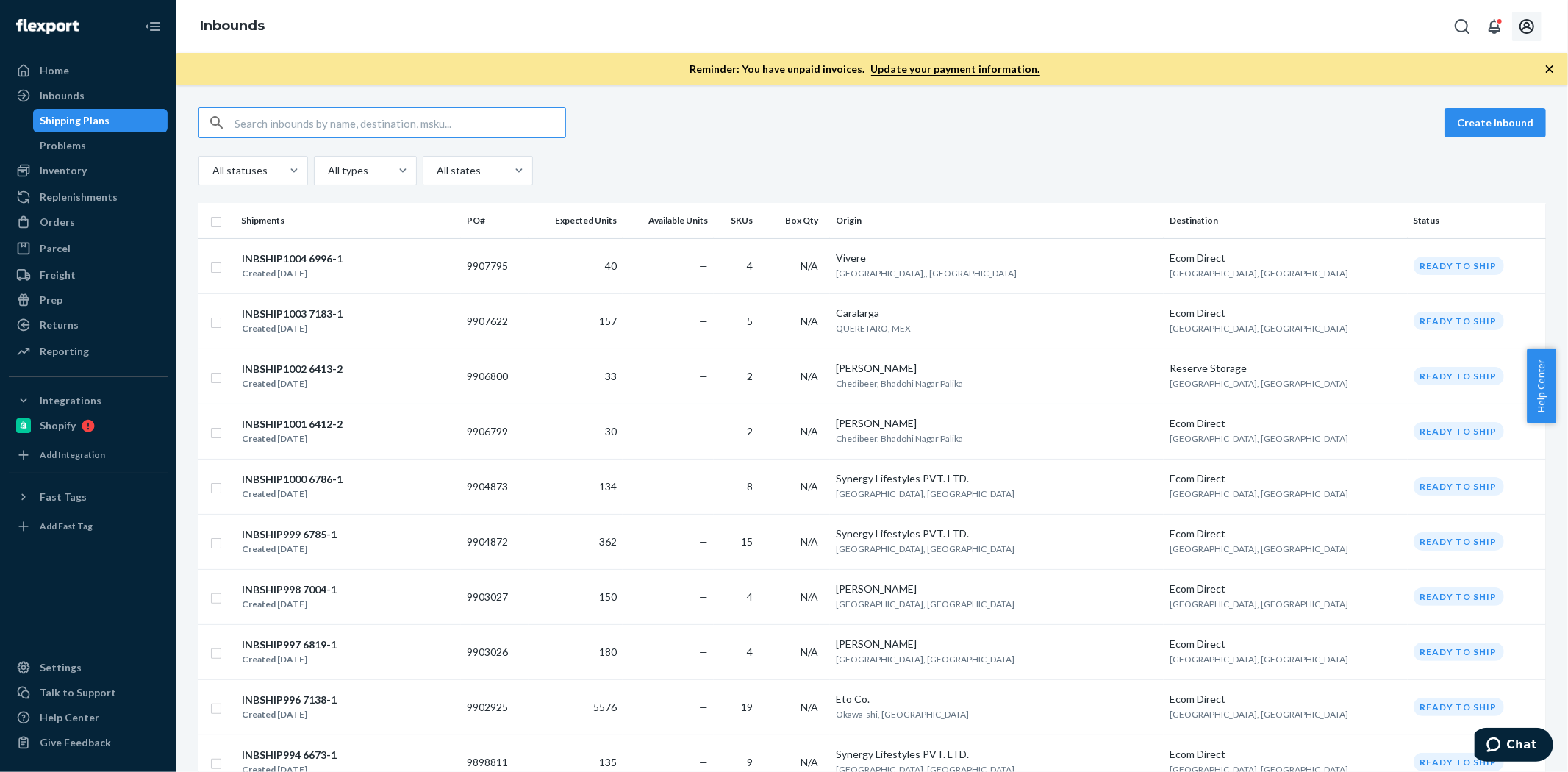
click at [1526, 30] on icon "Open account menu" at bounding box center [1527, 26] width 18 height 18
click at [1453, 127] on span "Britney Summerrow" at bounding box center [1493, 134] width 91 height 15
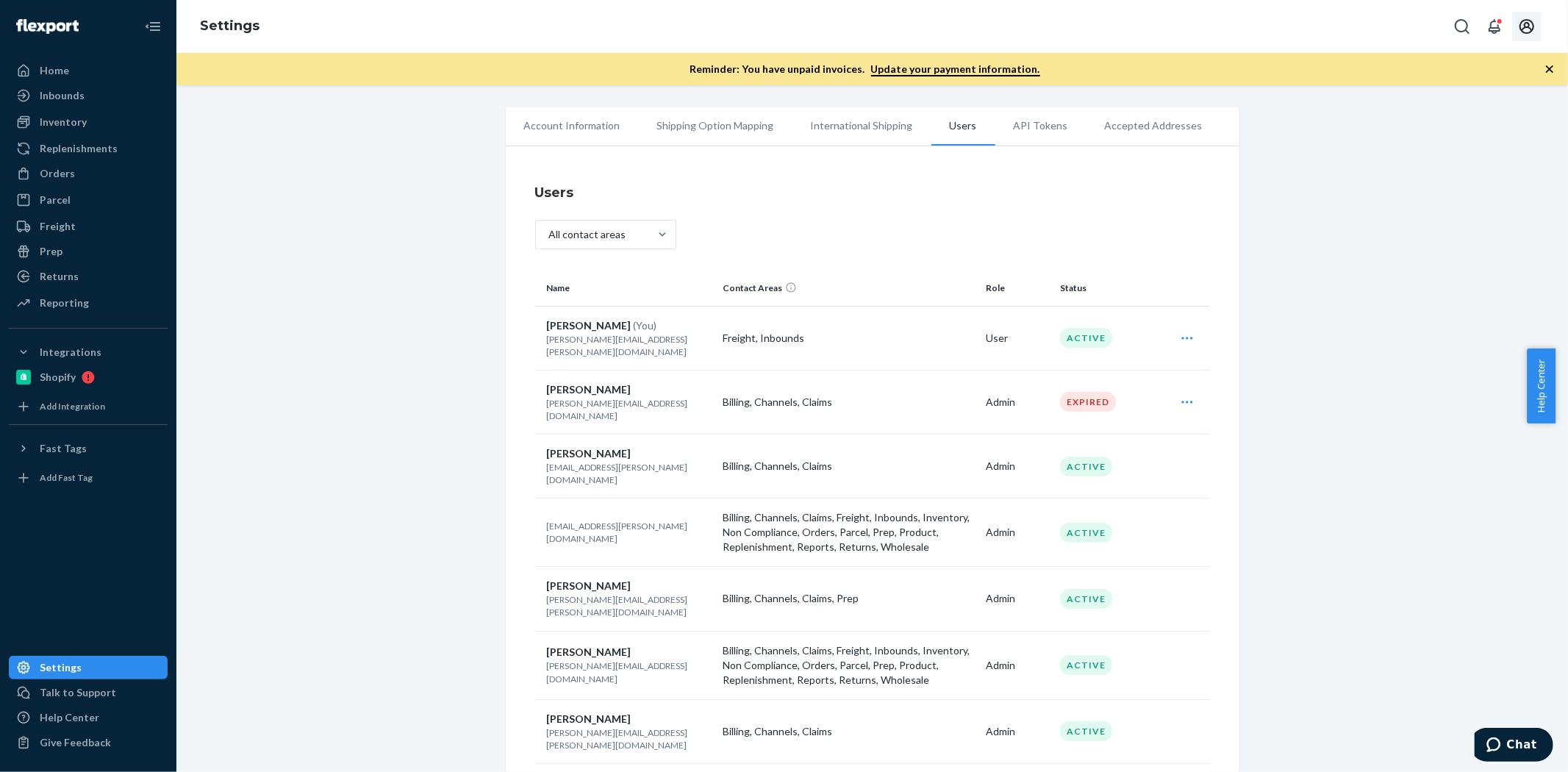
click at [1515, 25] on button "Open account menu" at bounding box center [1526, 26] width 29 height 29
click at [1437, 173] on div "Log out" at bounding box center [1491, 187] width 110 height 27
